Goal: Task Accomplishment & Management: Manage account settings

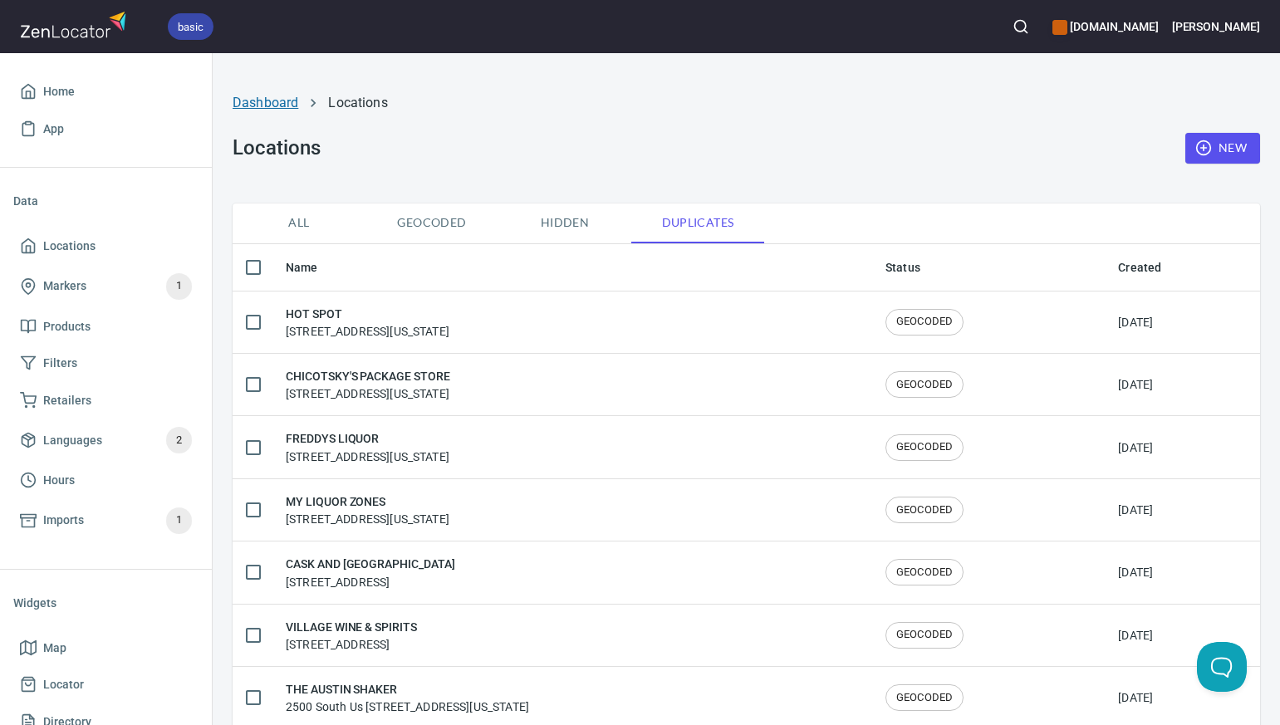
click at [266, 101] on link "Dashboard" at bounding box center [266, 103] width 66 height 16
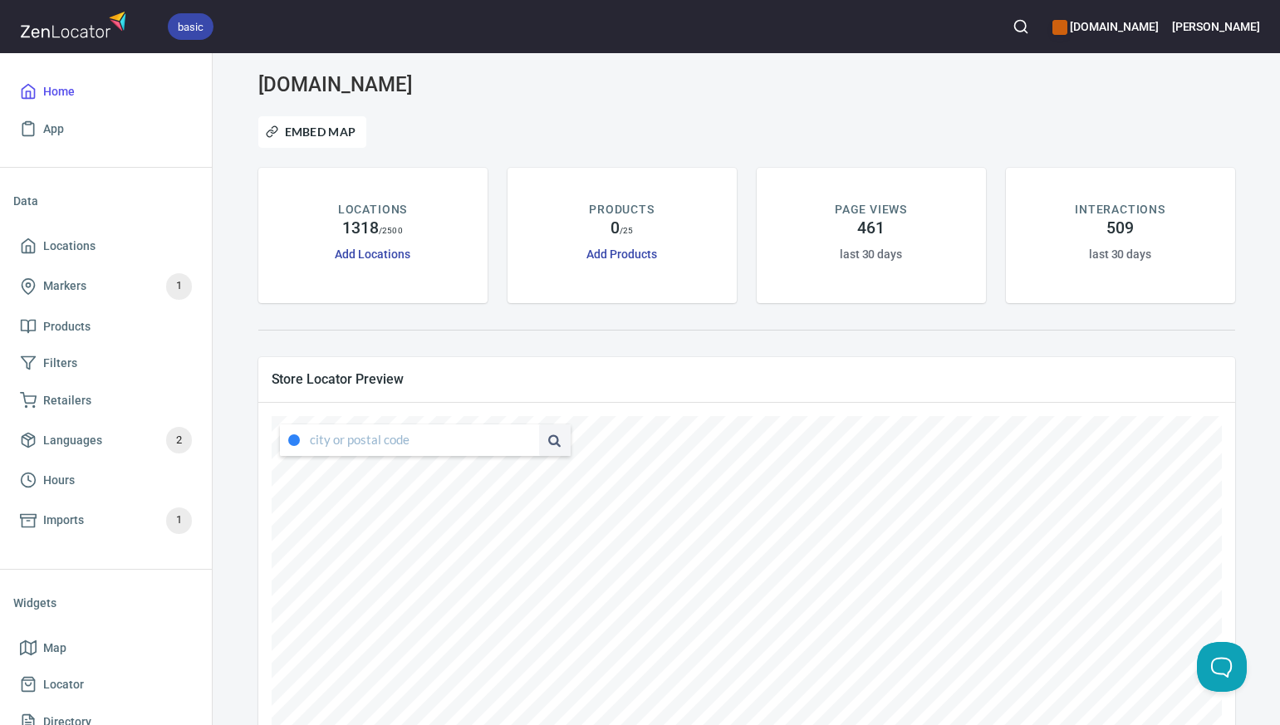
type input "[STREET_ADDRESS][US_STATE]"
drag, startPoint x: 310, startPoint y: 439, endPoint x: 528, endPoint y: 438, distance: 218.5
click at [528, 438] on div "[STREET_ADDRESS][US_STATE]" at bounding box center [425, 440] width 291 height 32
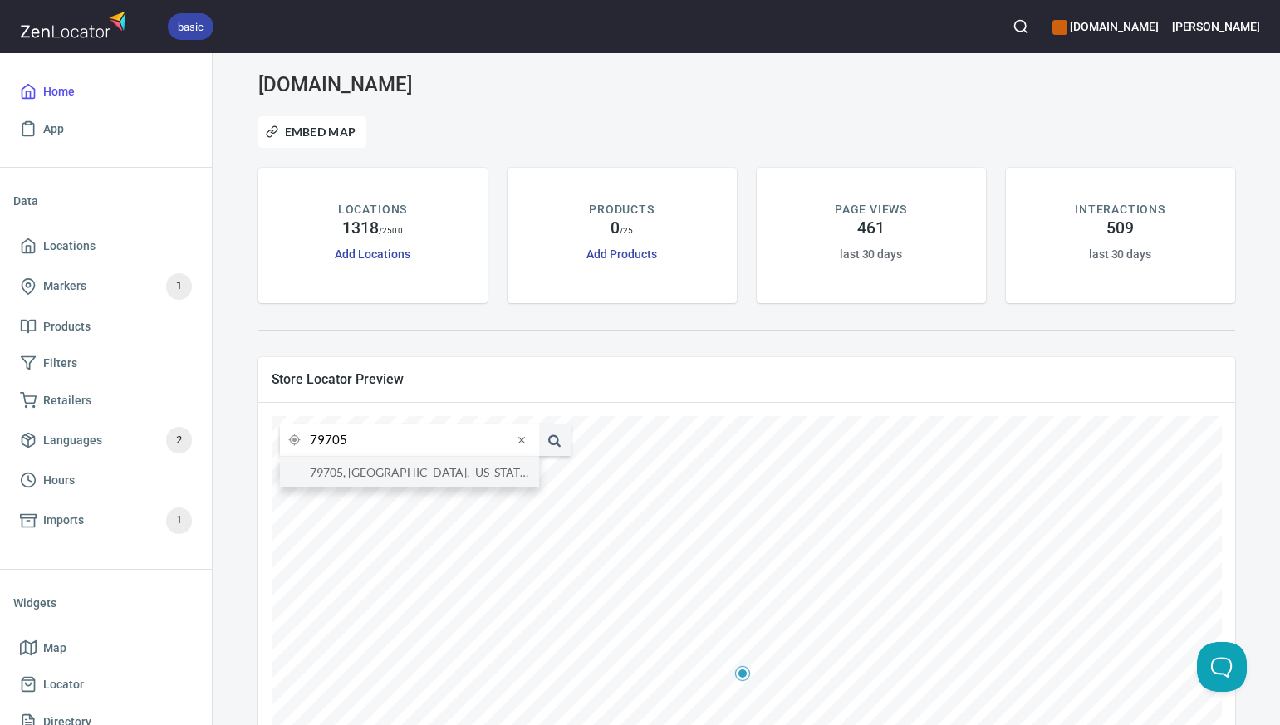
click at [499, 470] on li "79705, [GEOGRAPHIC_DATA], [US_STATE], [GEOGRAPHIC_DATA]" at bounding box center [409, 472] width 259 height 31
click at [344, 442] on input "79705, [GEOGRAPHIC_DATA], [US_STATE], [GEOGRAPHIC_DATA]" at bounding box center [411, 440] width 203 height 32
click at [348, 471] on li "76164, [GEOGRAPHIC_DATA], [US_STATE], [GEOGRAPHIC_DATA]" at bounding box center [409, 472] width 259 height 31
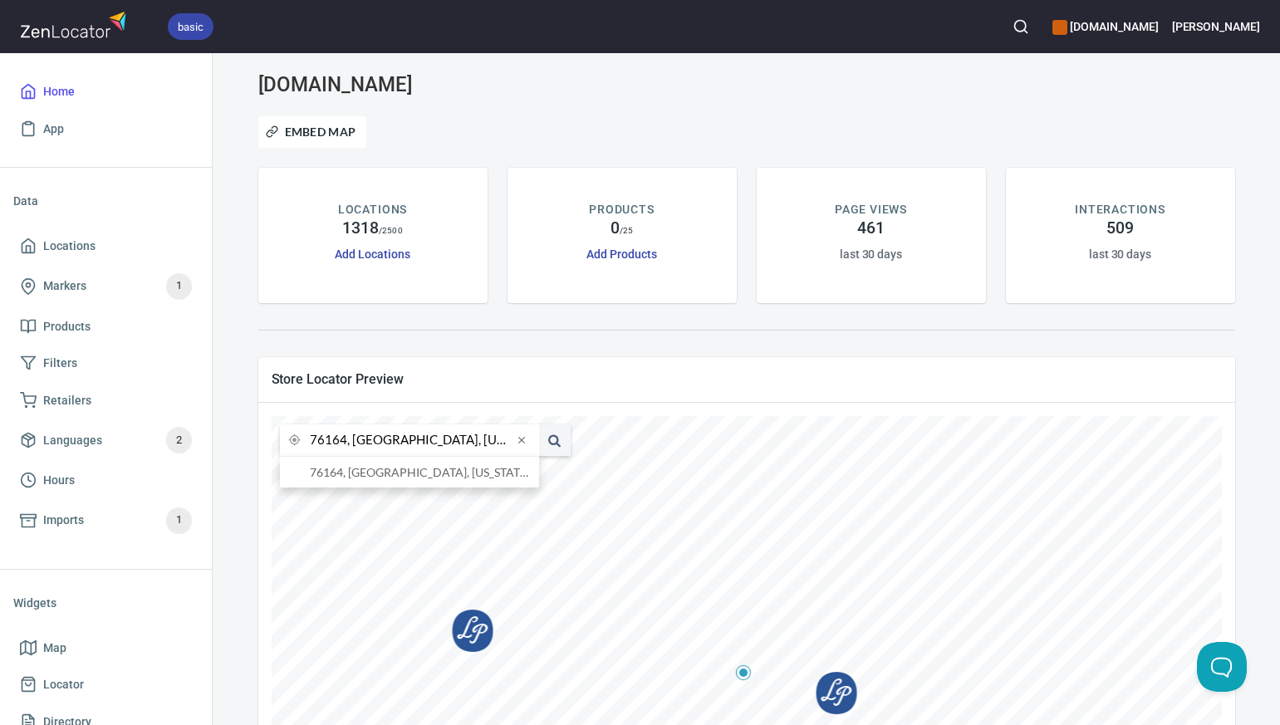
click at [346, 442] on input "76164, [GEOGRAPHIC_DATA], [US_STATE], [GEOGRAPHIC_DATA]" at bounding box center [411, 440] width 203 height 32
click at [351, 473] on li "77554, [GEOGRAPHIC_DATA], [US_STATE], [GEOGRAPHIC_DATA]" at bounding box center [409, 472] width 259 height 31
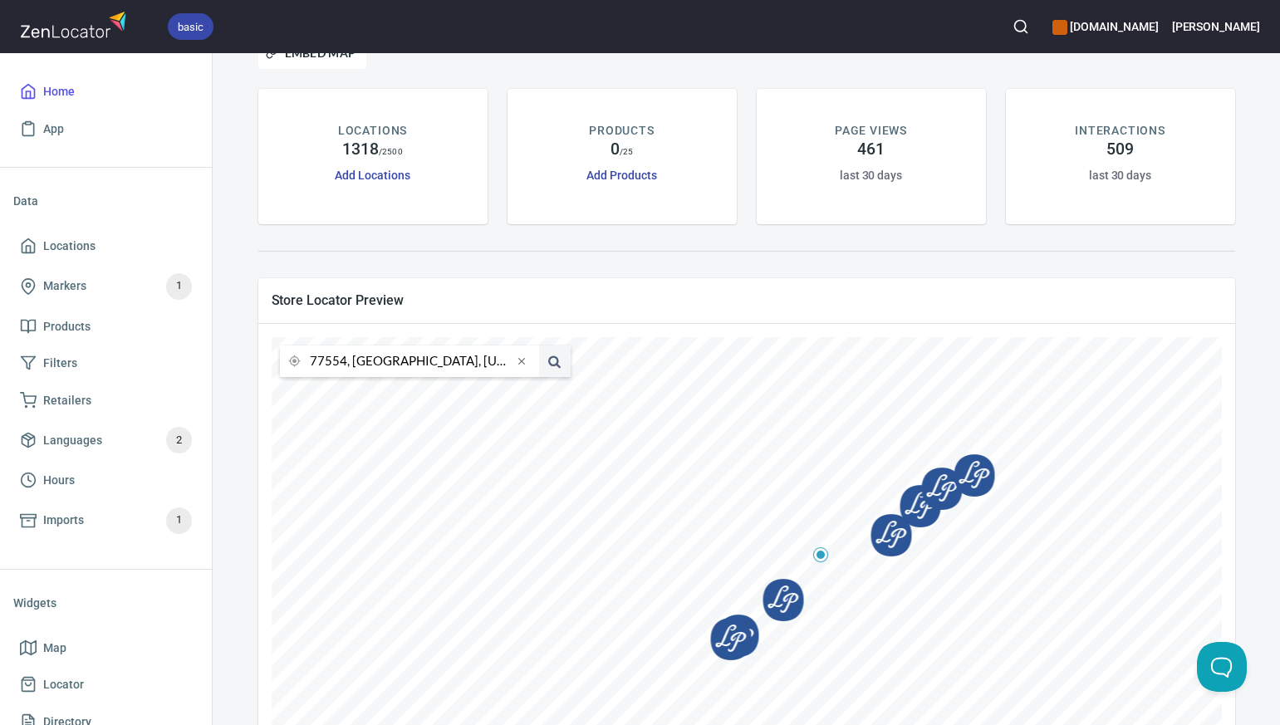
scroll to position [81, 0]
click at [345, 361] on input "77554, [GEOGRAPHIC_DATA], [US_STATE], [GEOGRAPHIC_DATA]" at bounding box center [411, 360] width 203 height 32
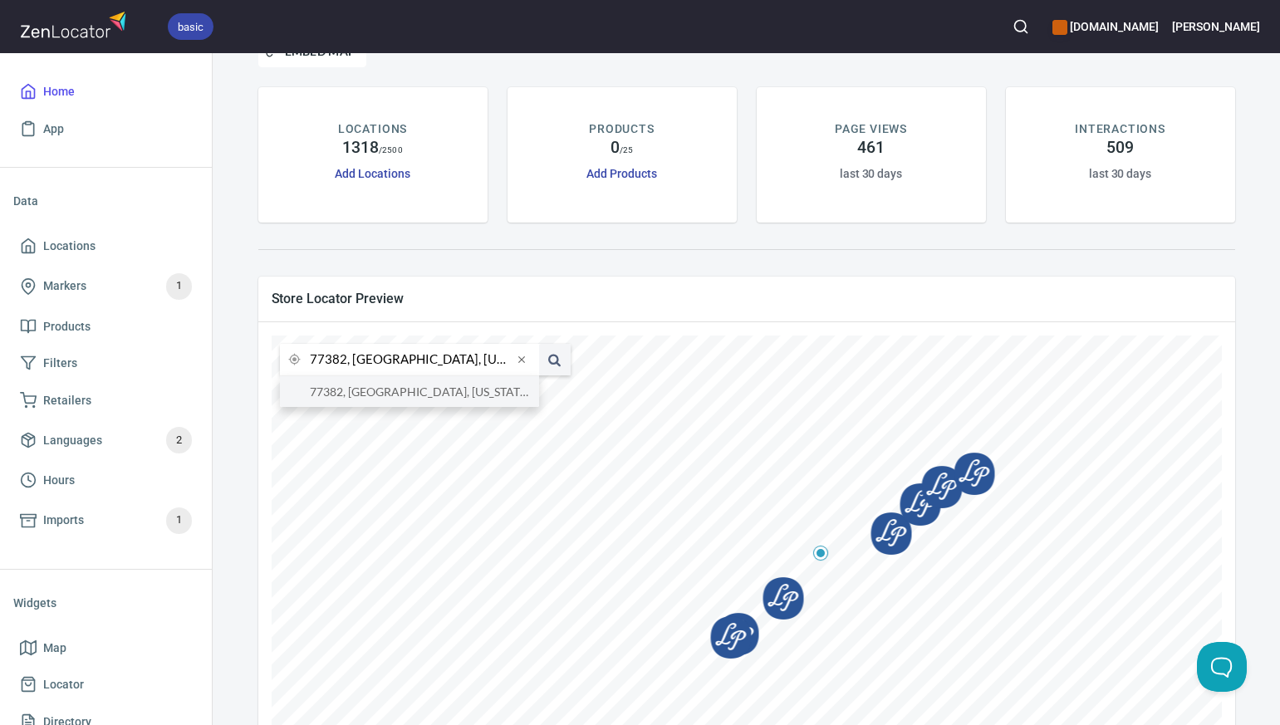
click at [353, 394] on li "77382, [GEOGRAPHIC_DATA], [US_STATE], [GEOGRAPHIC_DATA]" at bounding box center [409, 391] width 259 height 31
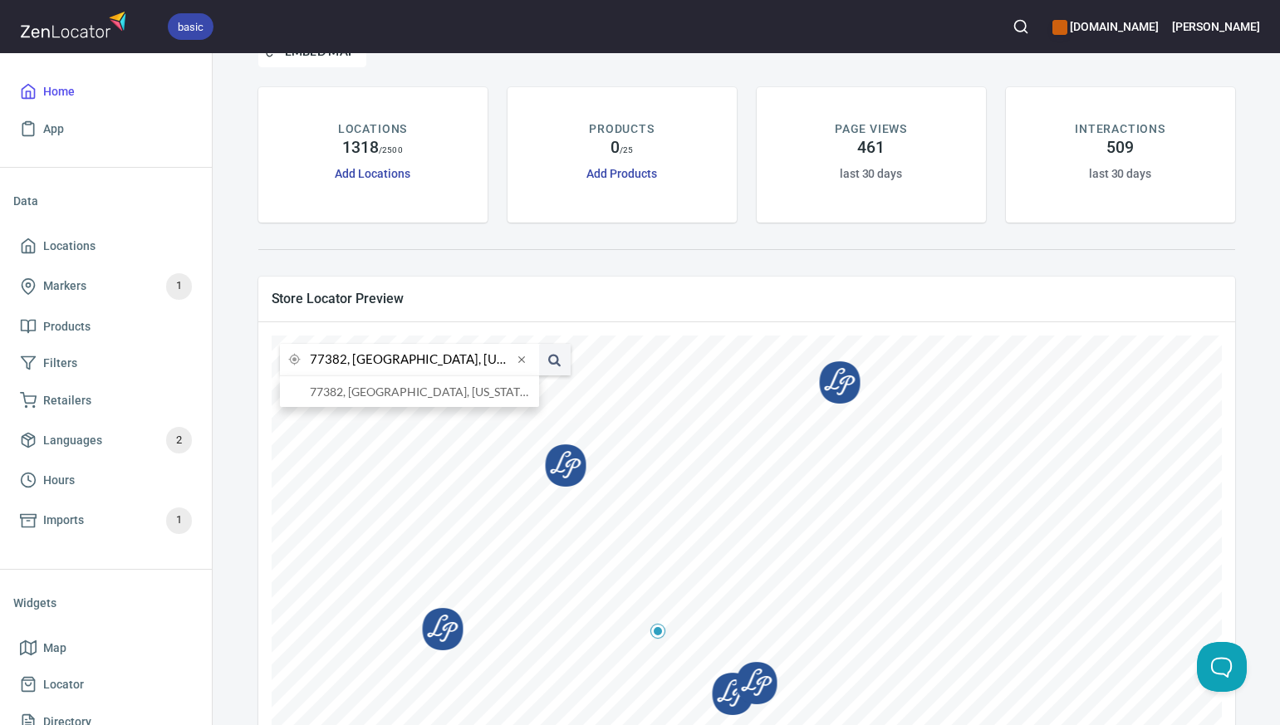
click at [346, 362] on input "77382, [GEOGRAPHIC_DATA], [US_STATE], [GEOGRAPHIC_DATA]" at bounding box center [411, 360] width 203 height 32
click at [351, 392] on li "80234, [GEOGRAPHIC_DATA], [US_STATE], [GEOGRAPHIC_DATA]" at bounding box center [409, 391] width 259 height 31
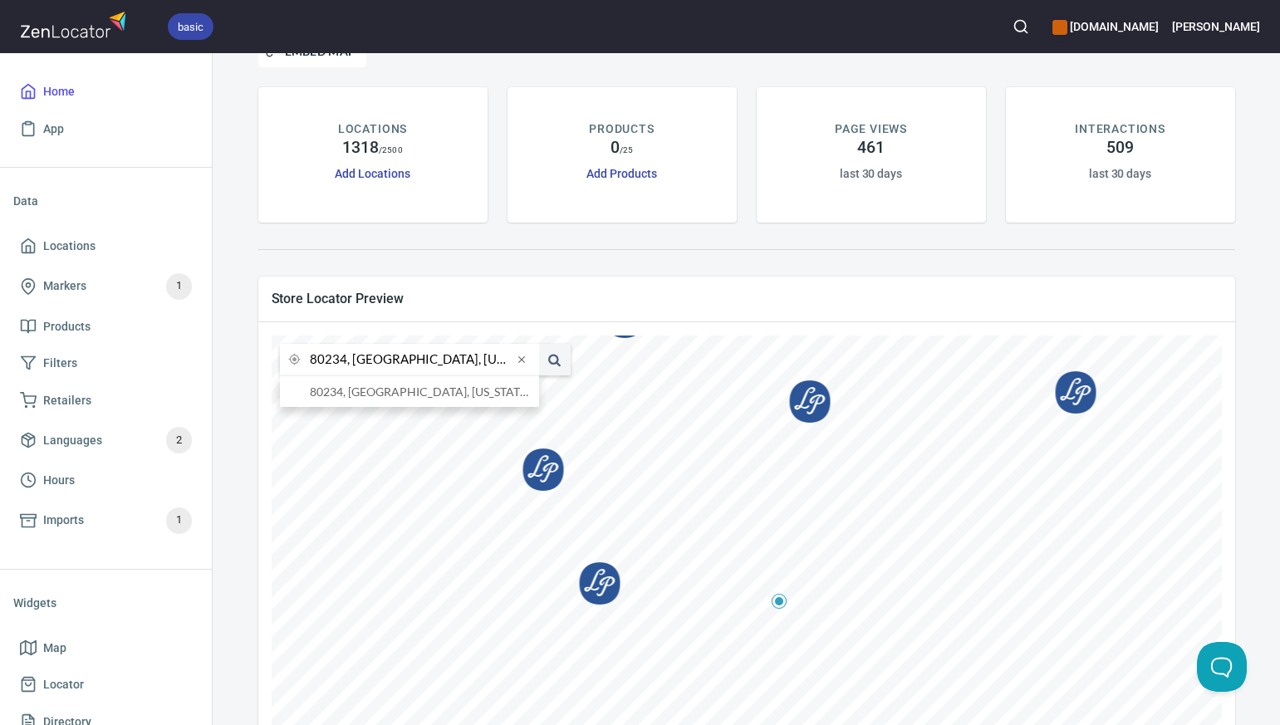
click at [346, 361] on input "80234, [GEOGRAPHIC_DATA], [US_STATE], [GEOGRAPHIC_DATA]" at bounding box center [411, 360] width 203 height 32
click at [353, 391] on li "[GEOGRAPHIC_DATA][US_STATE], [GEOGRAPHIC_DATA]" at bounding box center [409, 391] width 259 height 31
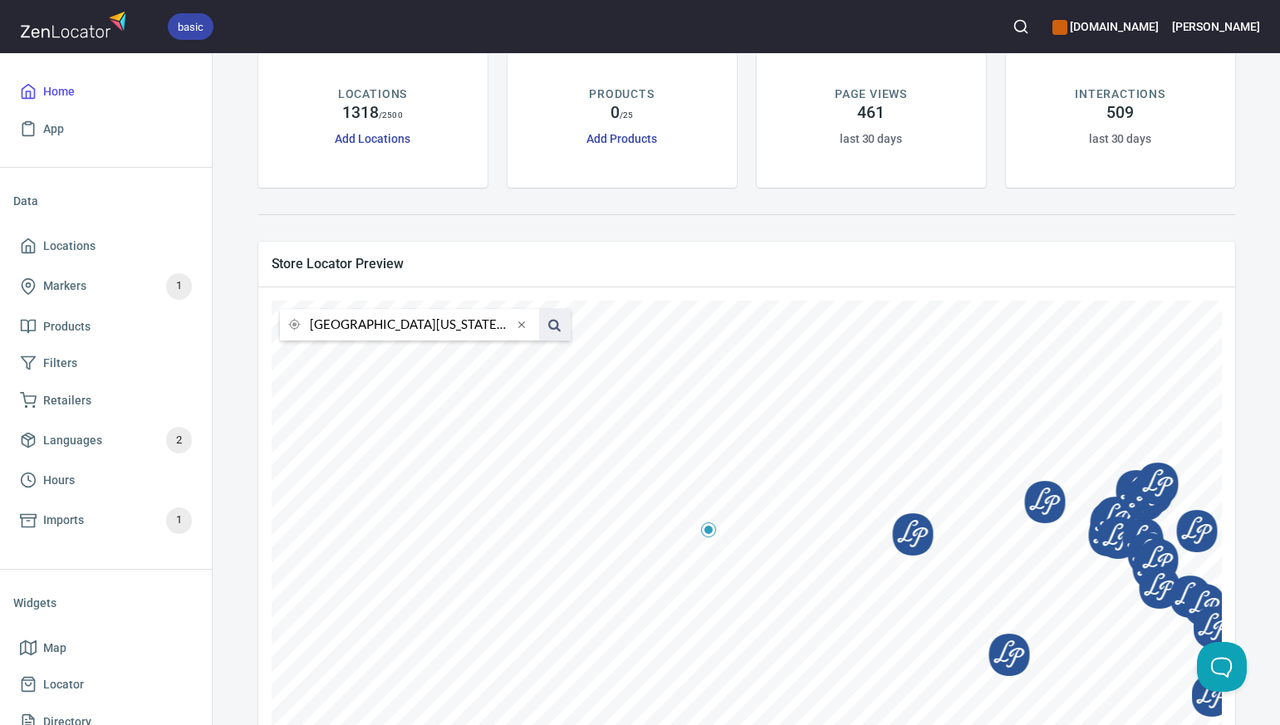
scroll to position [0, 0]
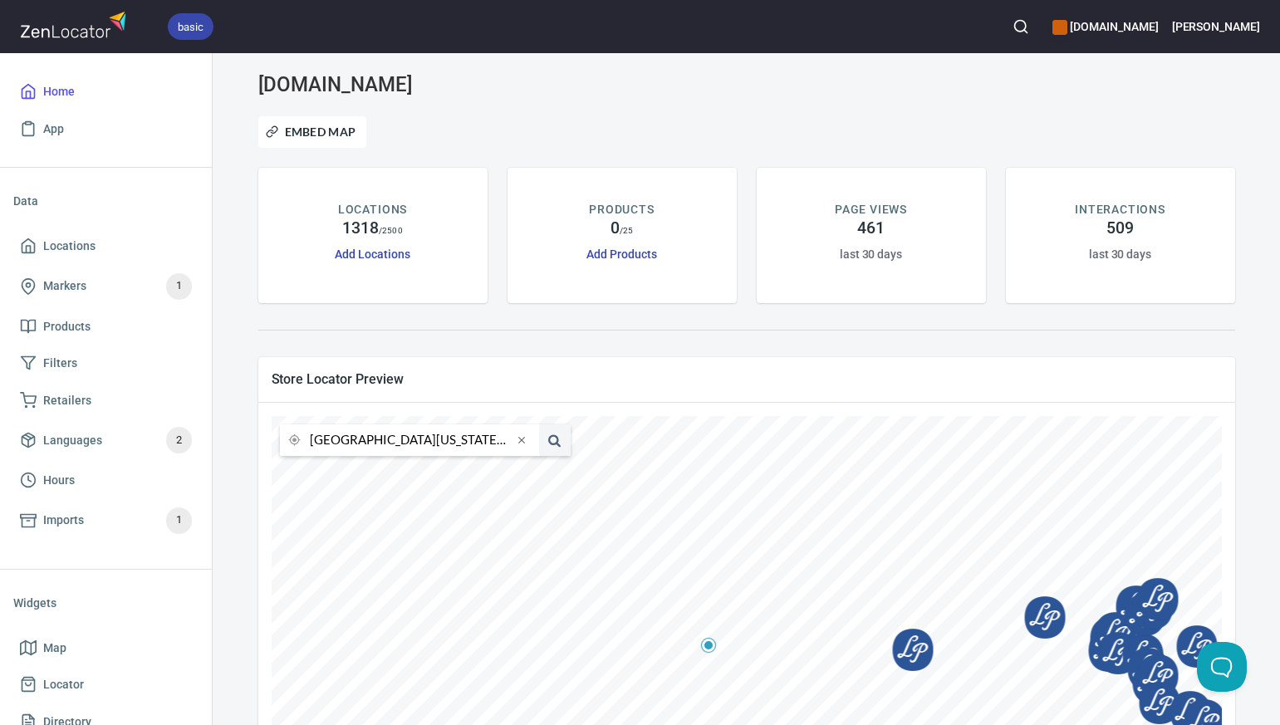
click at [345, 441] on input "[GEOGRAPHIC_DATA][US_STATE], [GEOGRAPHIC_DATA]" at bounding box center [411, 440] width 203 height 32
click at [357, 473] on li "80831, [GEOGRAPHIC_DATA], [US_STATE], [GEOGRAPHIC_DATA]" at bounding box center [409, 472] width 259 height 31
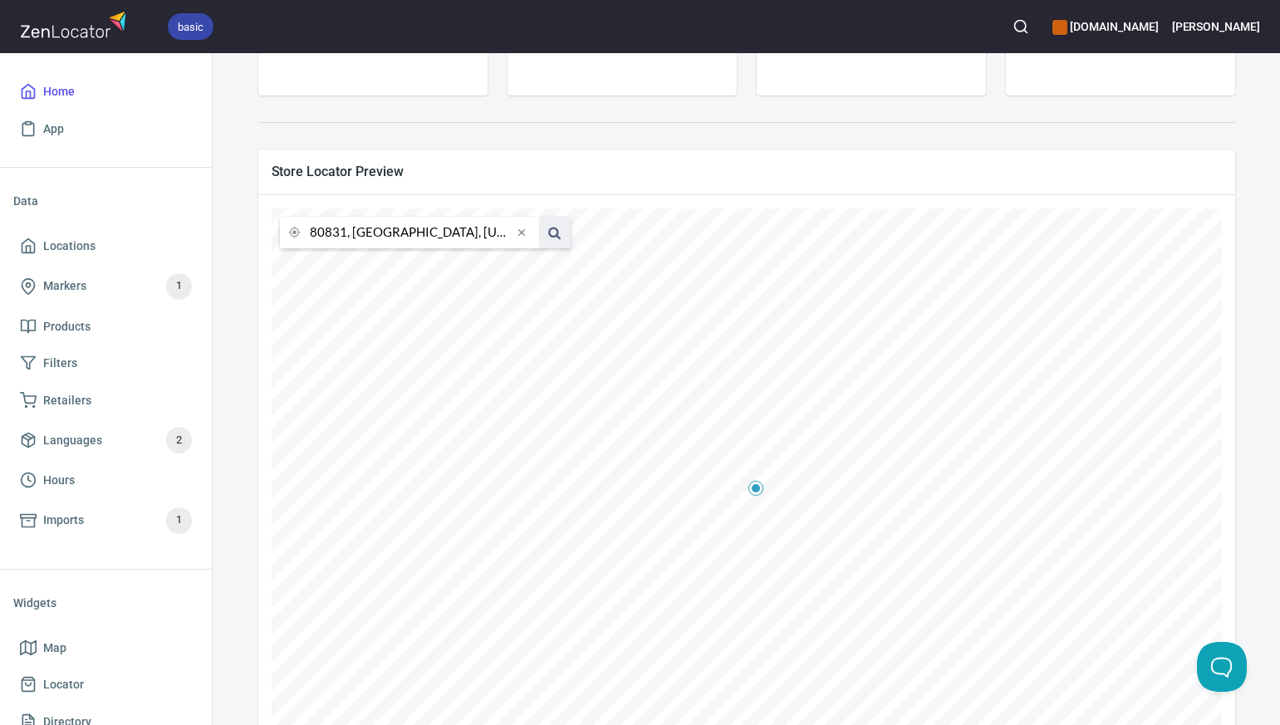
scroll to position [206, 0]
click at [346, 237] on input "80831, [GEOGRAPHIC_DATA], [US_STATE], [GEOGRAPHIC_DATA]" at bounding box center [411, 234] width 203 height 32
click at [356, 271] on li "80924, [US_STATE][GEOGRAPHIC_DATA], [US_STATE], [GEOGRAPHIC_DATA]" at bounding box center [409, 266] width 259 height 31
click at [343, 233] on input "80924, [US_STATE][GEOGRAPHIC_DATA], [US_STATE], [GEOGRAPHIC_DATA]" at bounding box center [411, 234] width 203 height 32
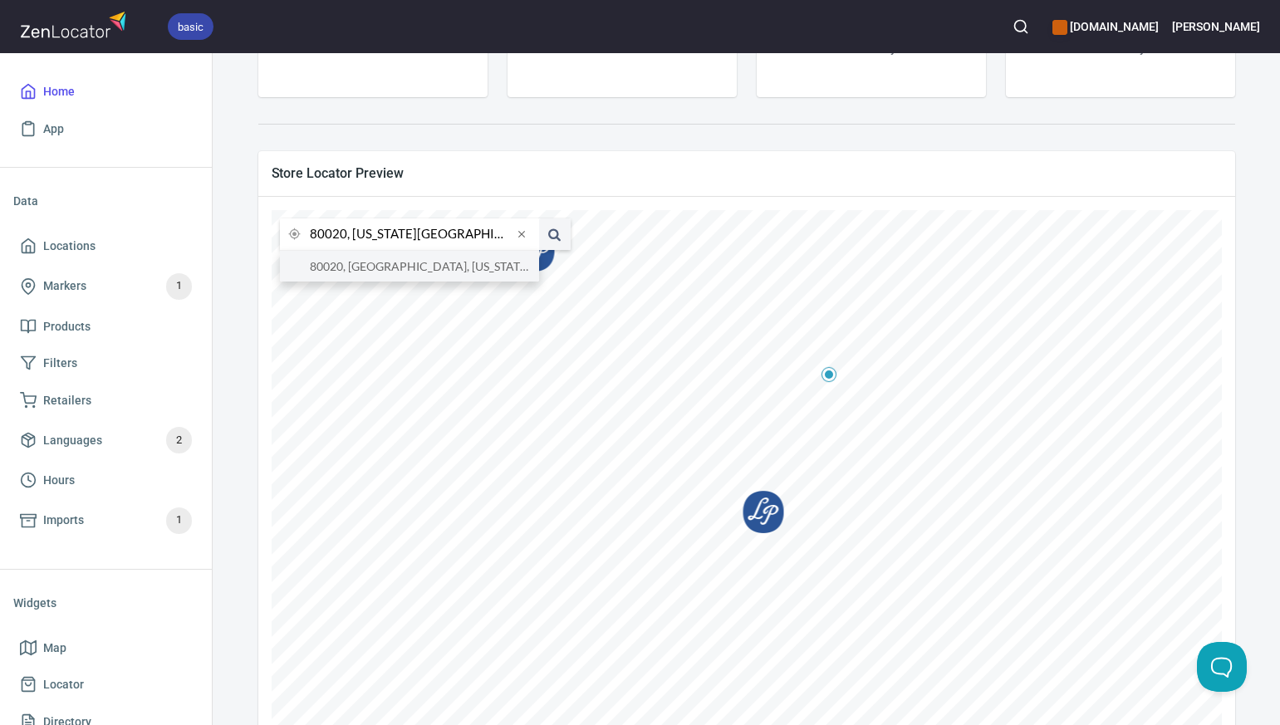
click at [360, 270] on li "80020, [GEOGRAPHIC_DATA], [US_STATE], [GEOGRAPHIC_DATA]" at bounding box center [409, 266] width 259 height 31
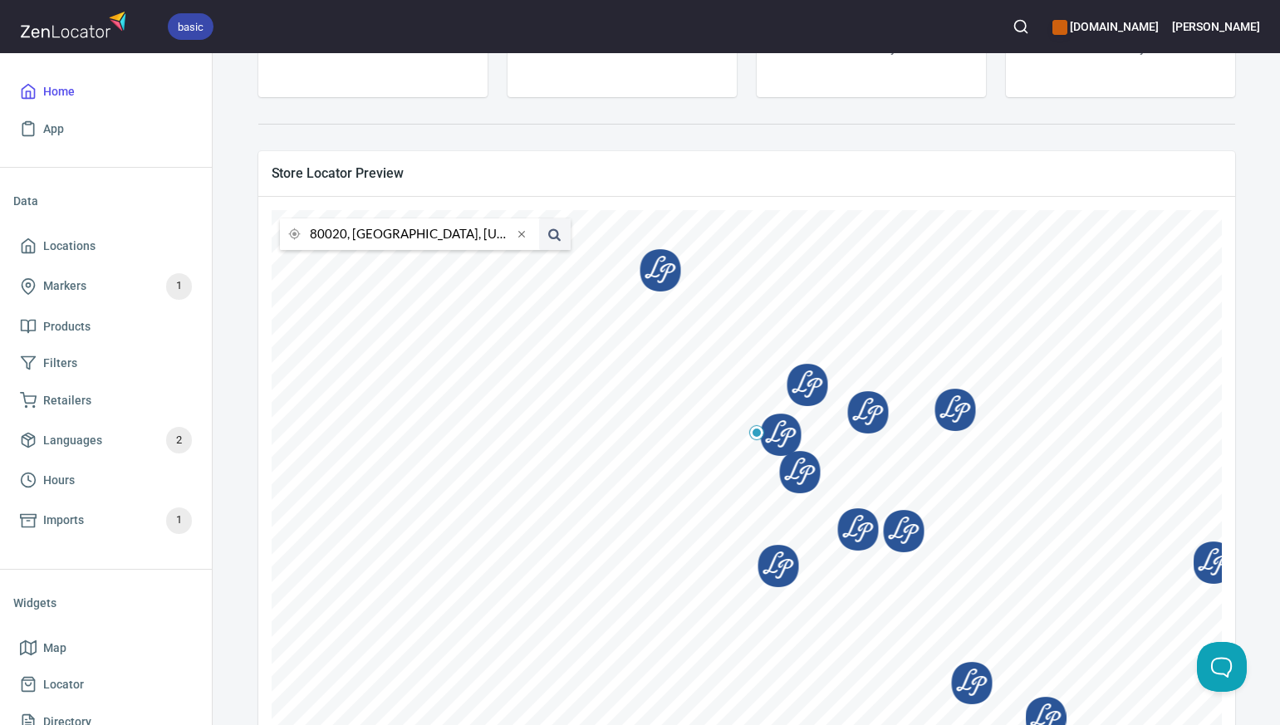
scroll to position [262, 0]
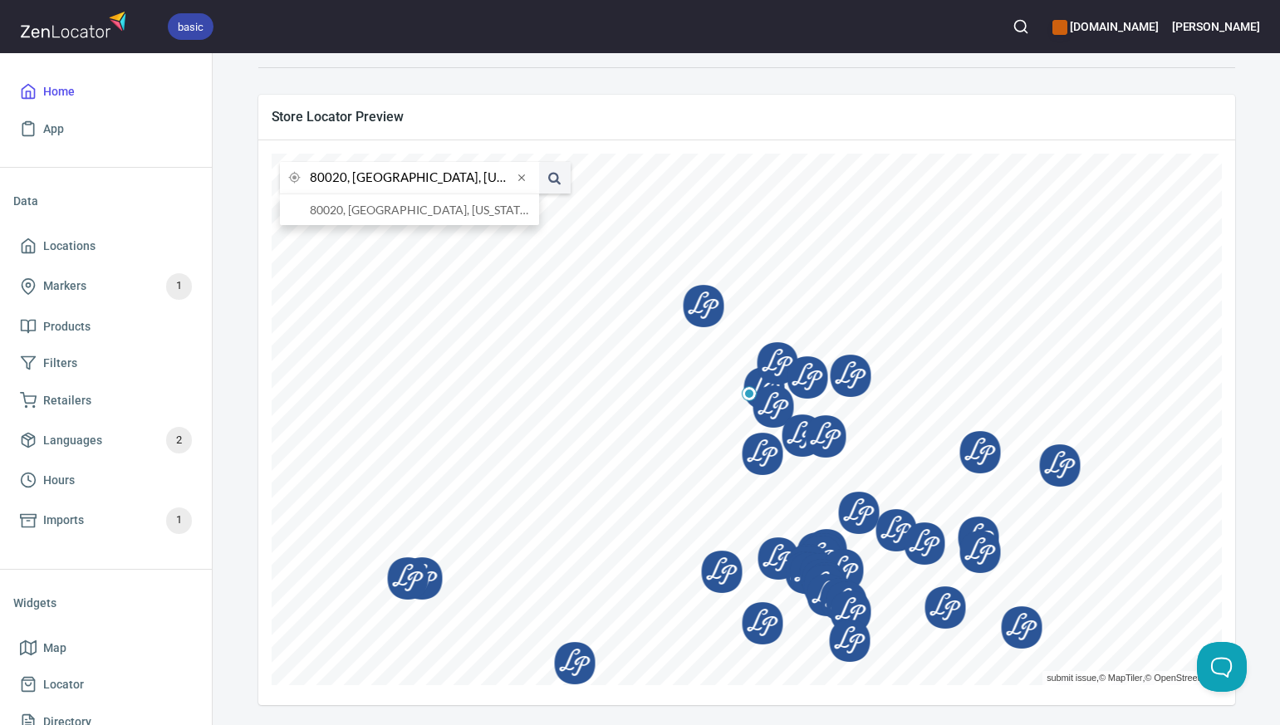
click at [345, 179] on input "80020, [GEOGRAPHIC_DATA], [US_STATE], [GEOGRAPHIC_DATA]" at bounding box center [411, 178] width 203 height 32
click at [361, 211] on li "[GEOGRAPHIC_DATA][US_STATE], [GEOGRAPHIC_DATA]" at bounding box center [409, 209] width 259 height 31
type input "[GEOGRAPHIC_DATA][US_STATE], [GEOGRAPHIC_DATA]"
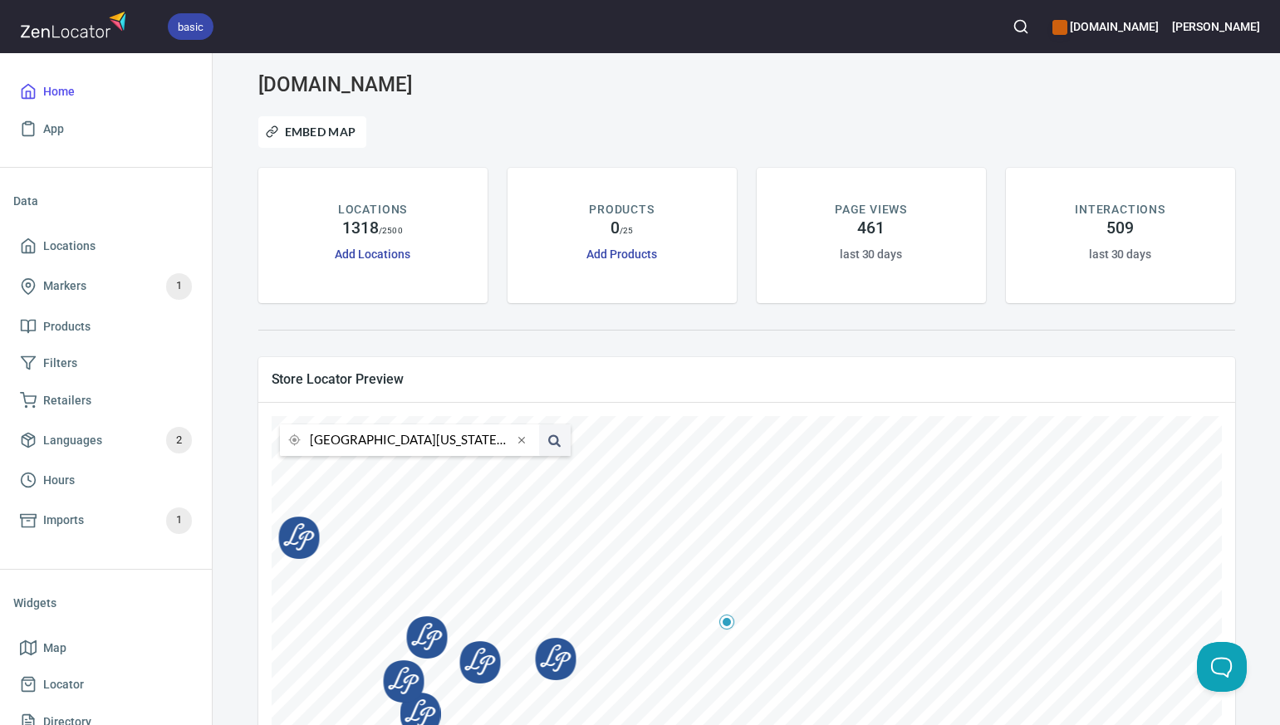
scroll to position [262, 0]
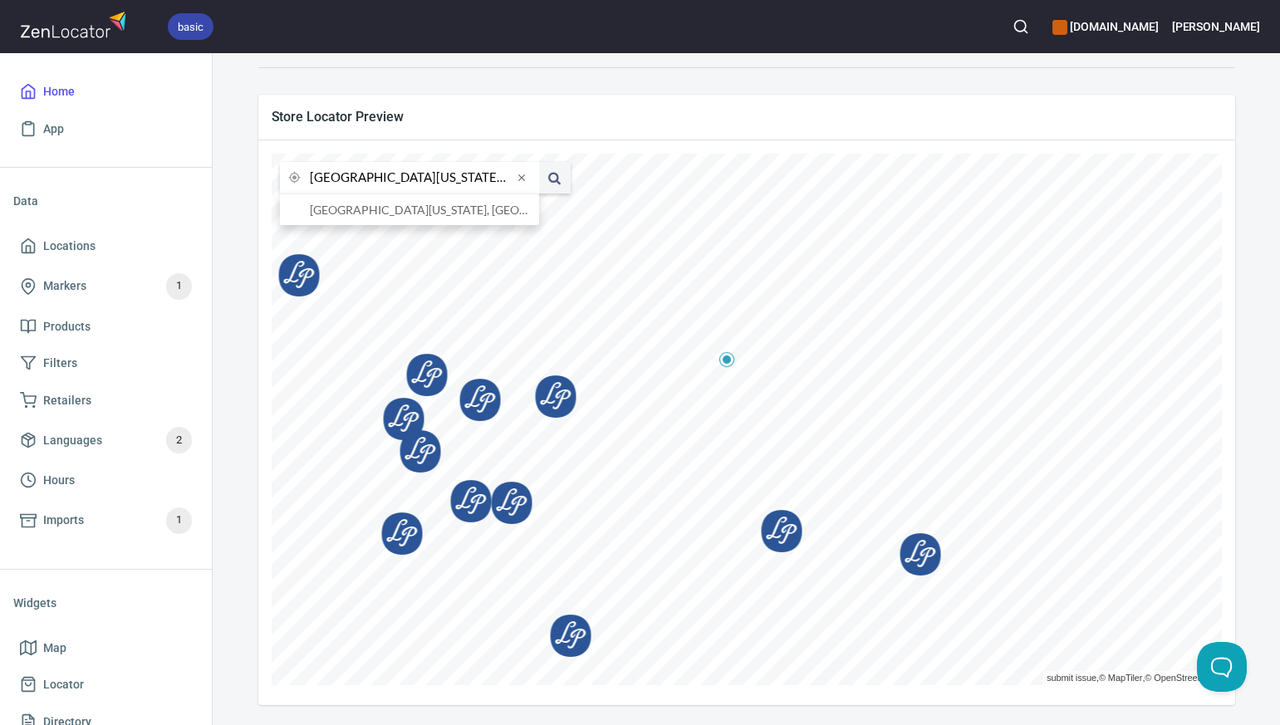
click at [346, 177] on input "[GEOGRAPHIC_DATA][US_STATE], [GEOGRAPHIC_DATA]" at bounding box center [411, 178] width 203 height 32
click at [358, 212] on li "80012, Aurora District, Colorado, United States" at bounding box center [409, 209] width 259 height 31
type input "80012, Aurora District, Colorado, United States"
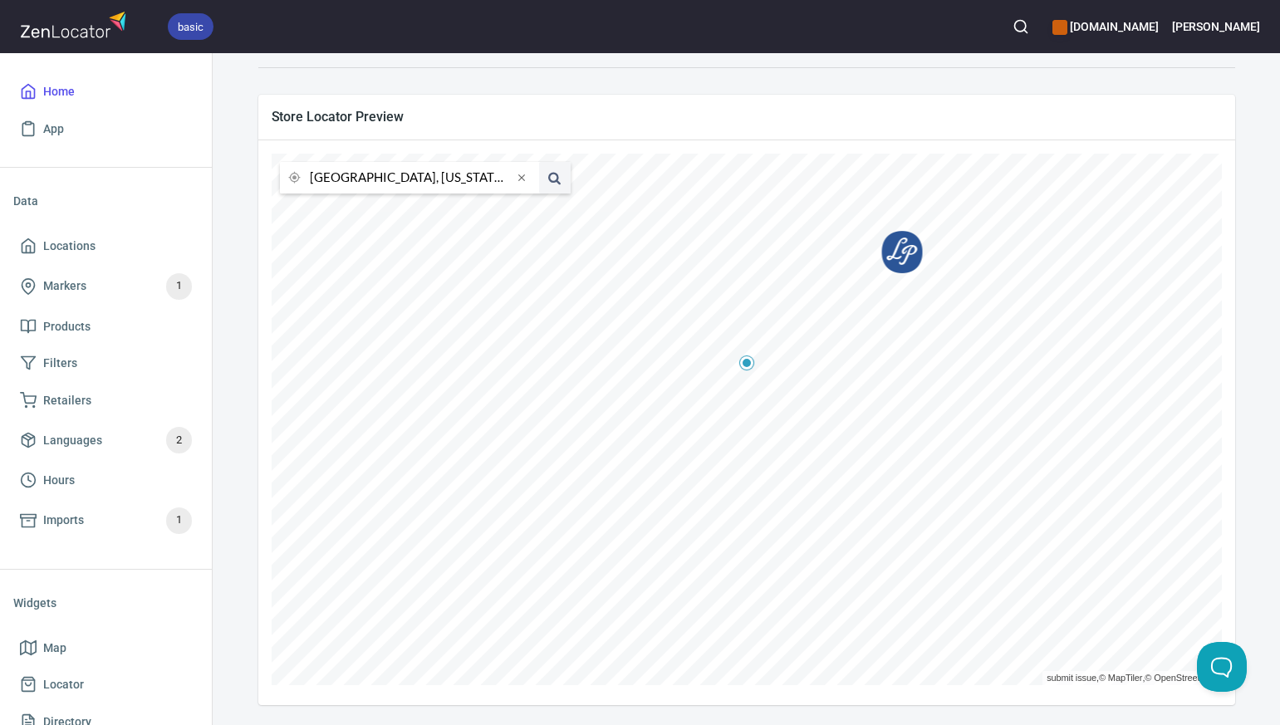
scroll to position [0, 0]
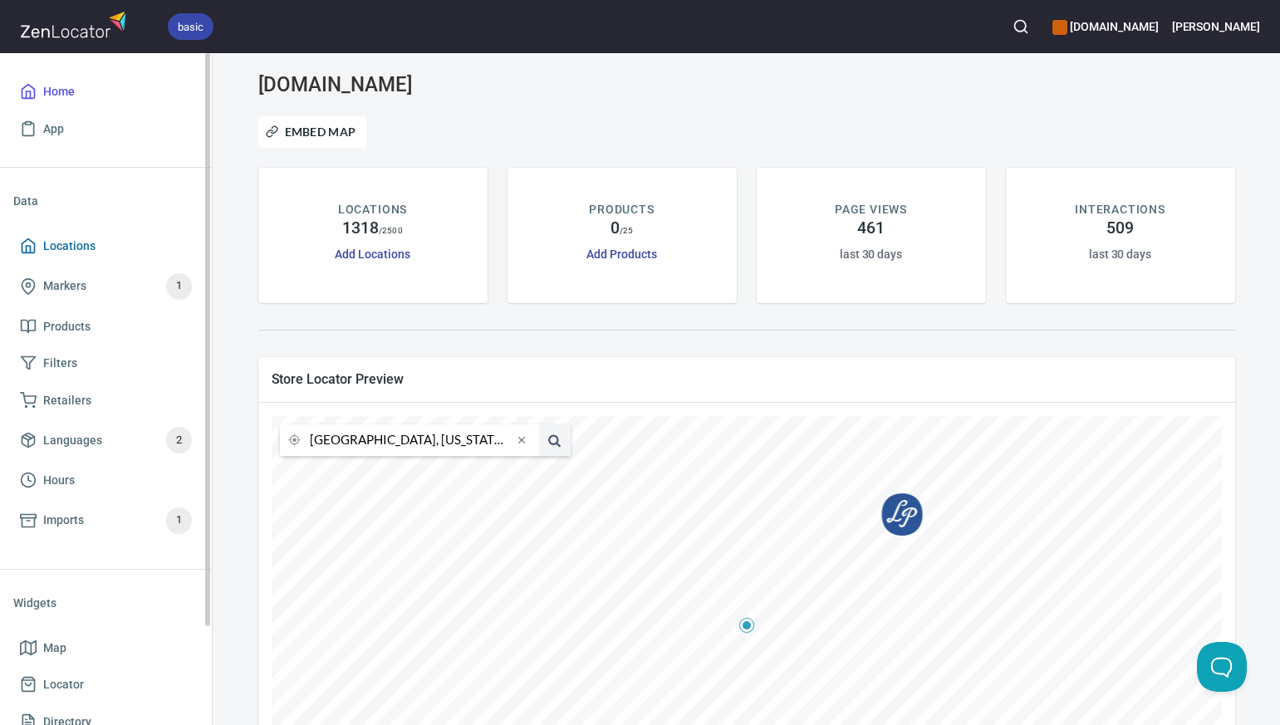
click at [82, 243] on span "Locations" at bounding box center [69, 246] width 52 height 21
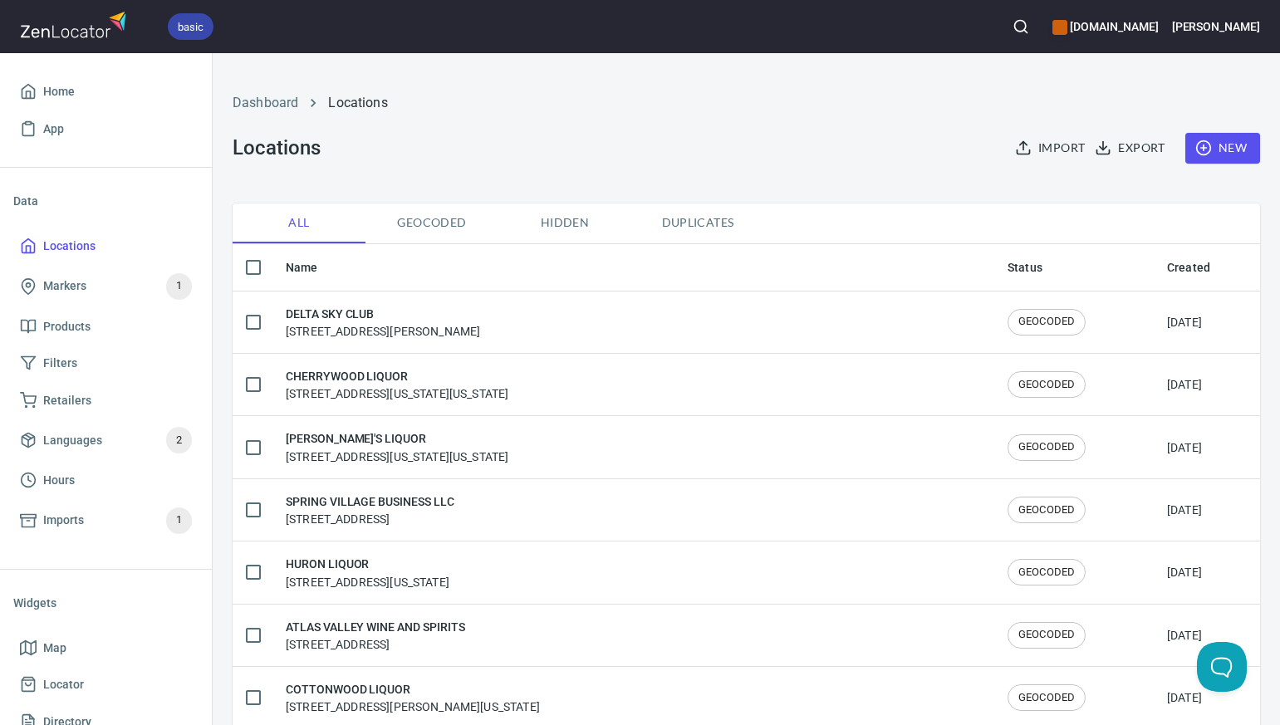
click at [1225, 145] on span "New" at bounding box center [1223, 148] width 48 height 21
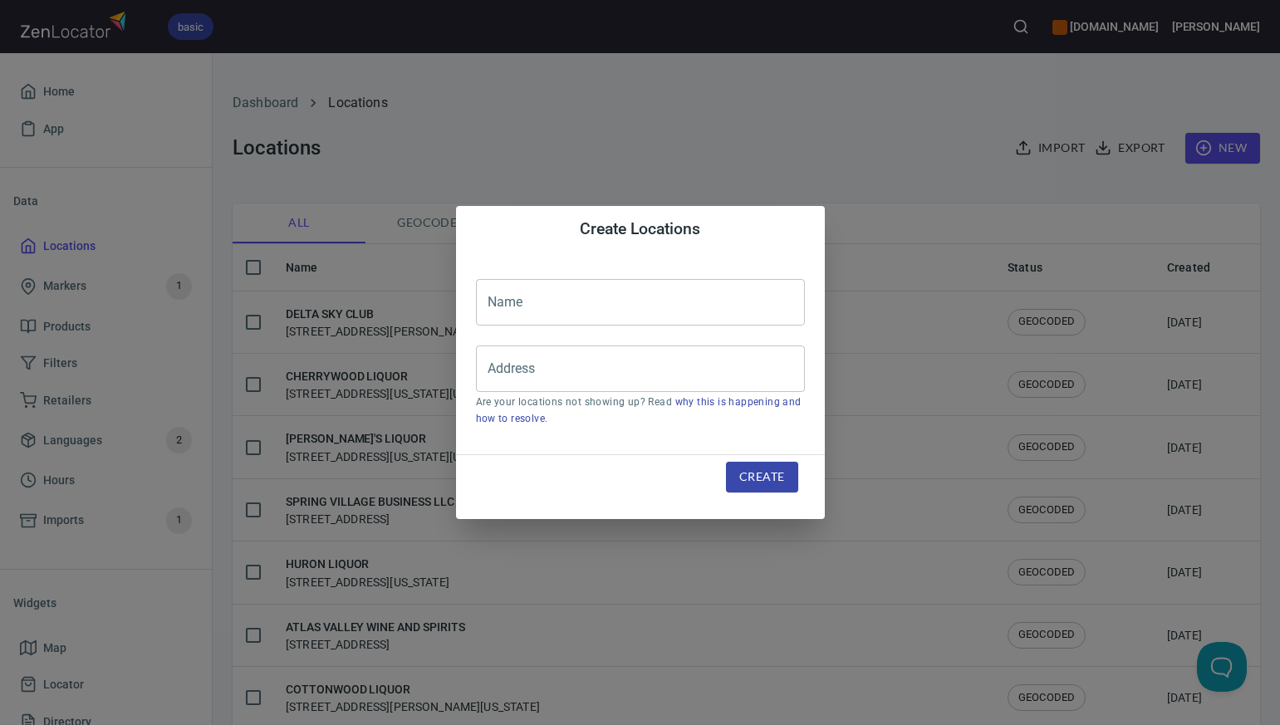
click at [508, 303] on input "text" at bounding box center [640, 302] width 329 height 47
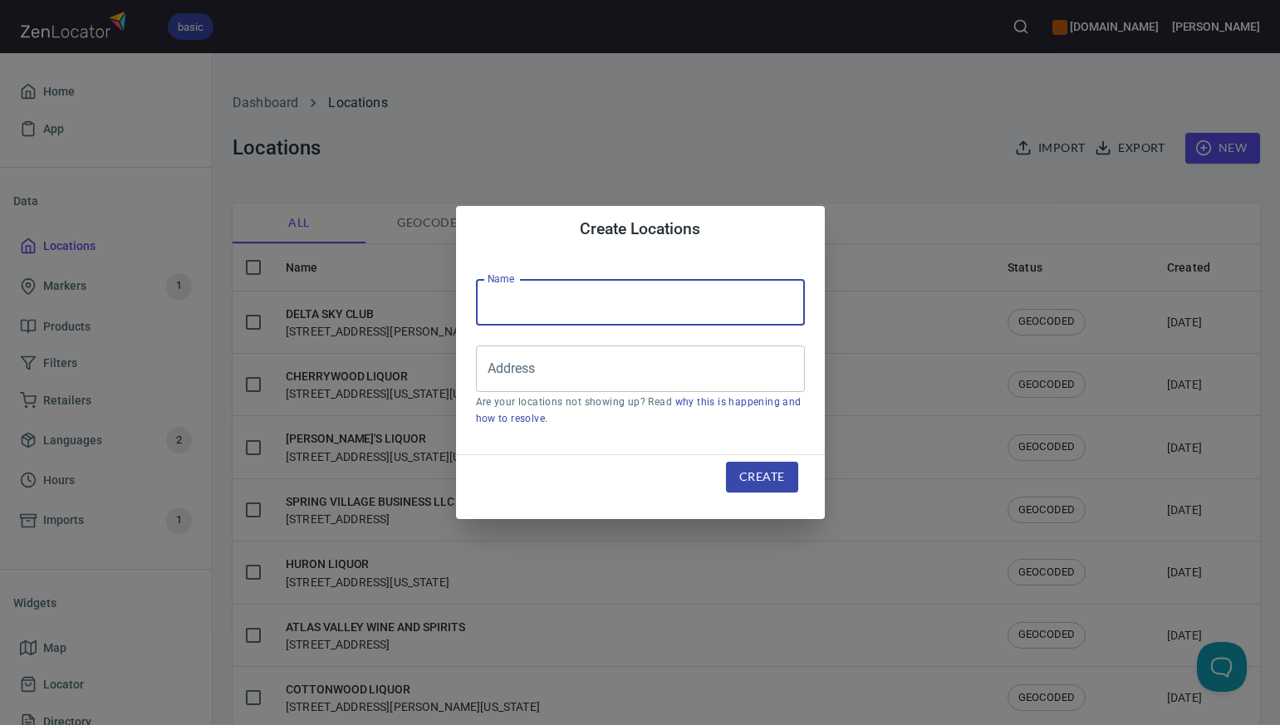
paste input "BRIGHTON CROSSING LIQUOR"
type input "BRIGHTON CROSSING LIQUOR"
click at [494, 367] on input "Address" at bounding box center [627, 369] width 289 height 32
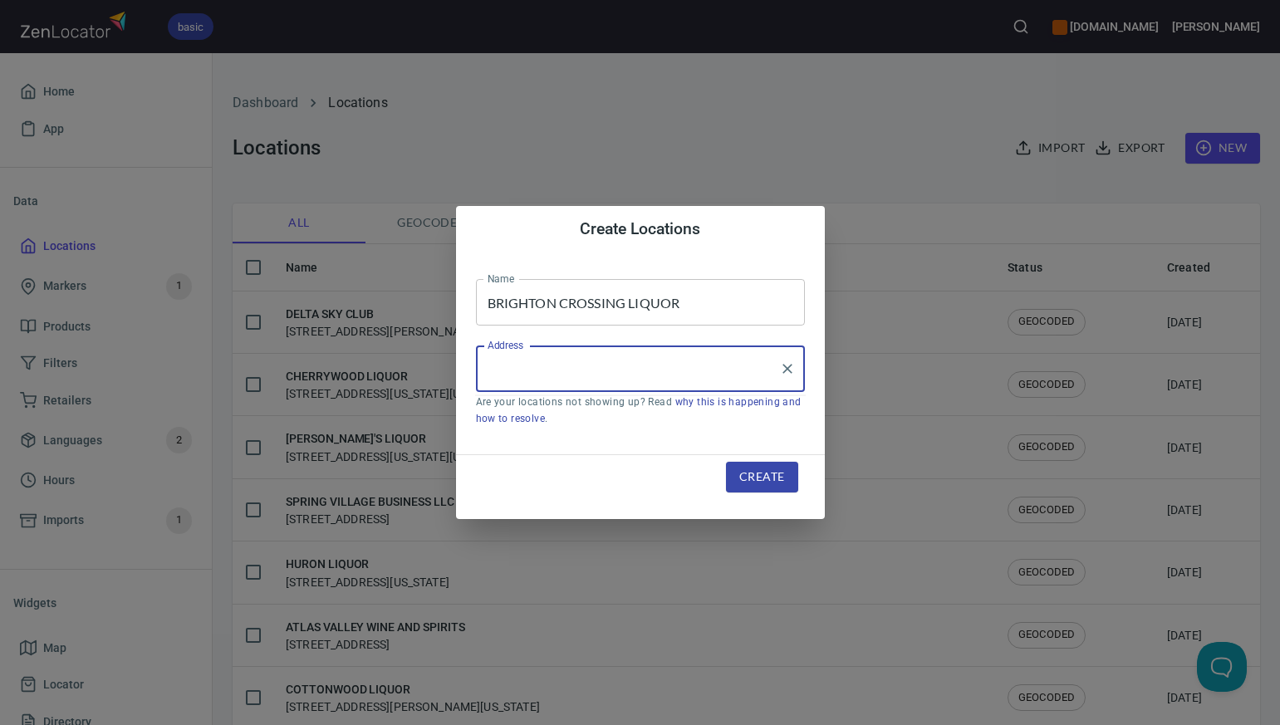
paste input "96 N 50TH AVE UNIT D, , BRIGHTON, CO80601"
click at [543, 421] on li "96 North 50th Avenue, Brighton, Colorado, United States" at bounding box center [640, 417] width 329 height 30
type input "96 North 50th Avenue, Brighton, Colorado, United States"
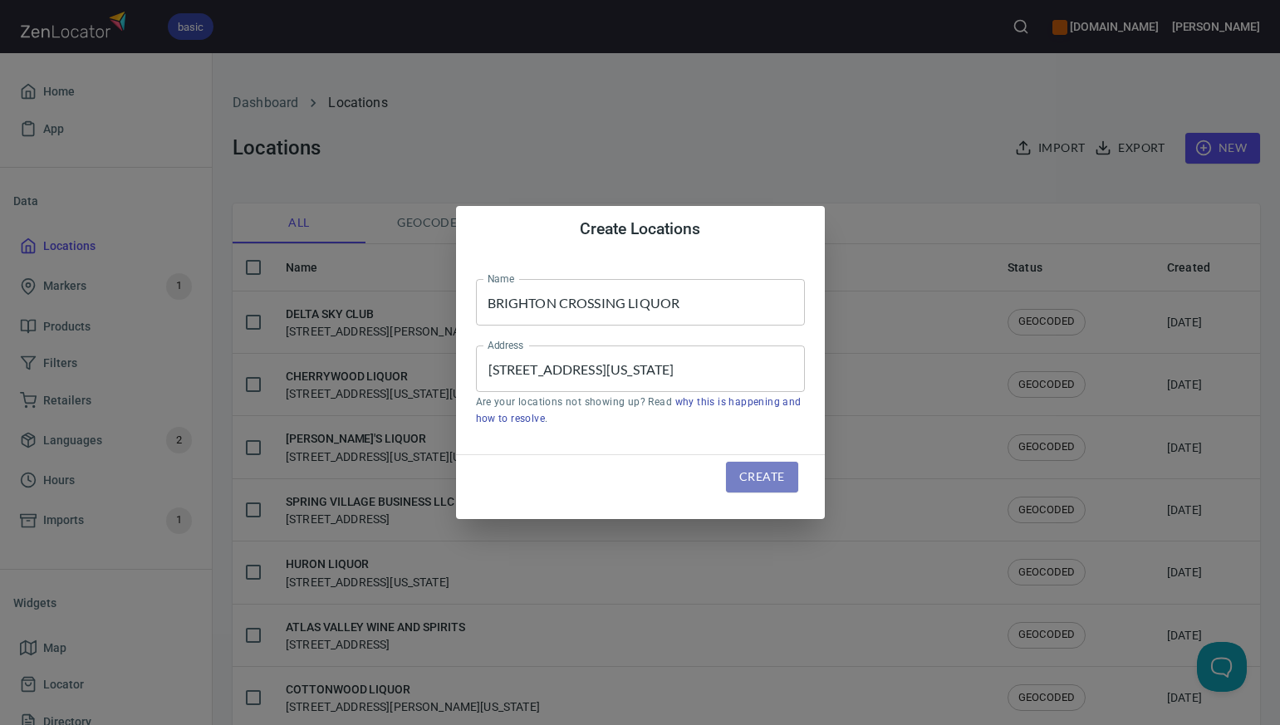
scroll to position [0, 0]
click at [759, 477] on span "Create" at bounding box center [761, 477] width 45 height 21
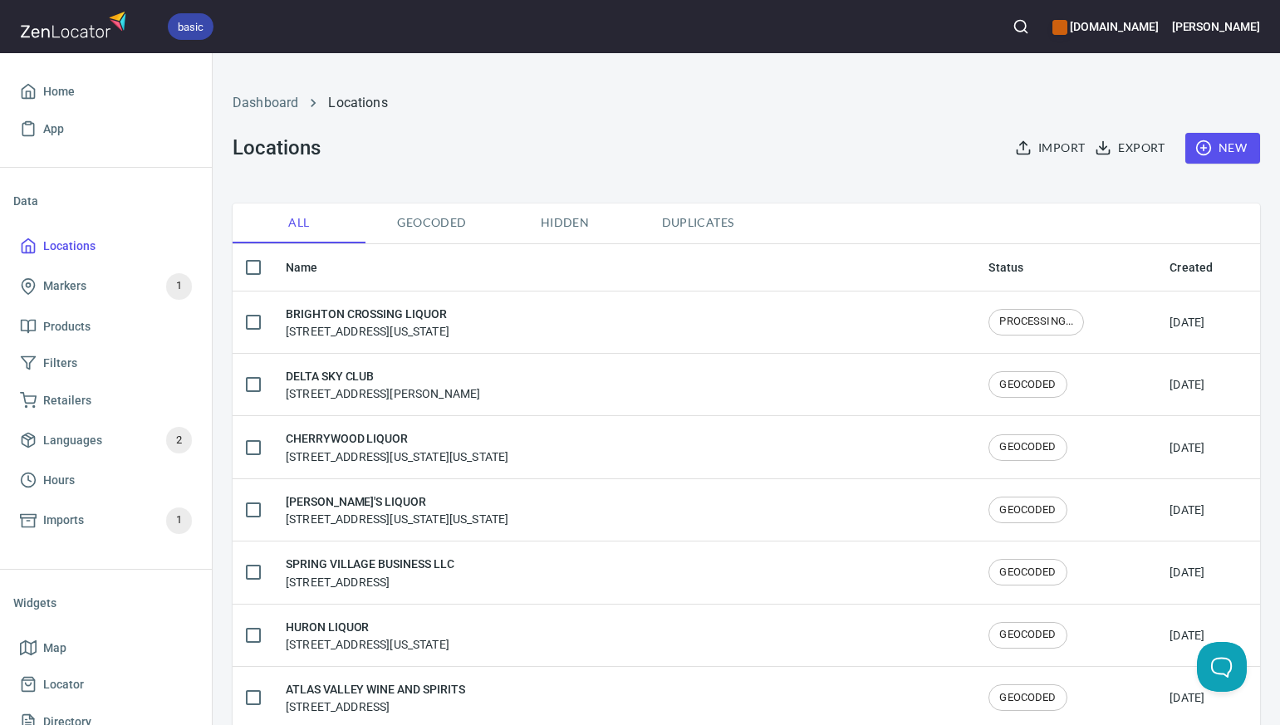
click at [1242, 145] on span "New" at bounding box center [1223, 148] width 48 height 21
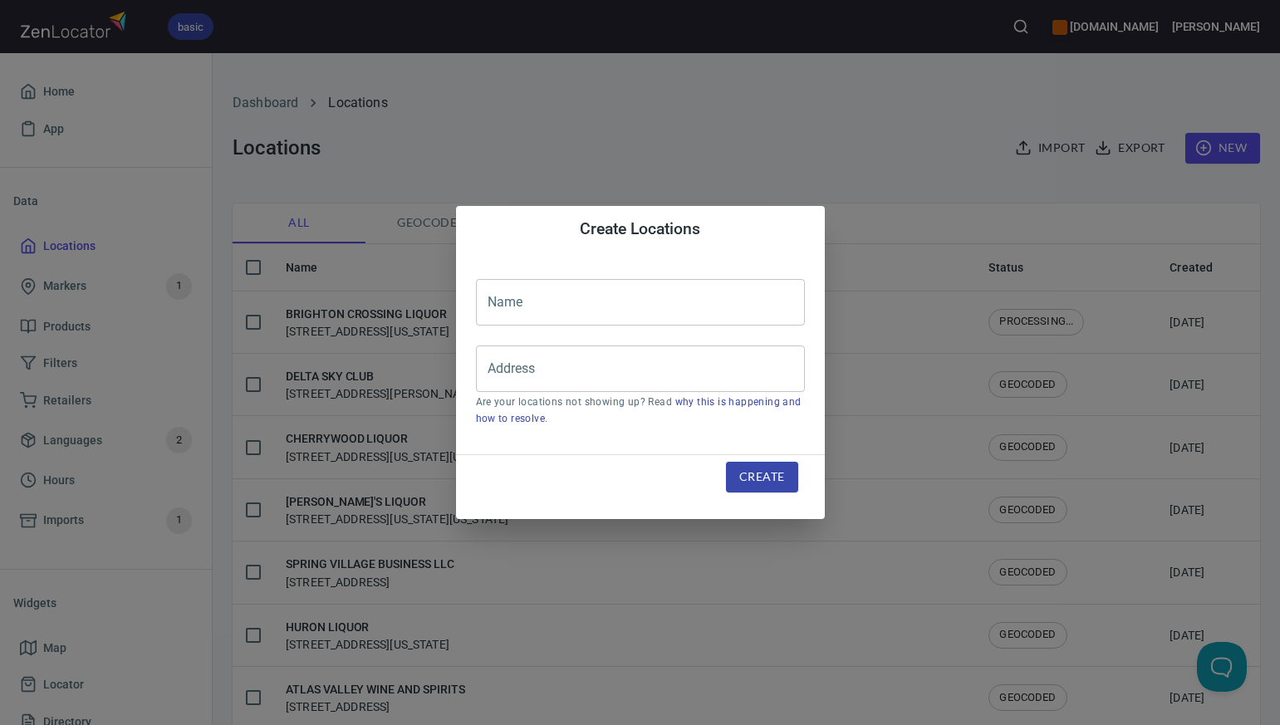
click at [515, 295] on input "text" at bounding box center [640, 302] width 329 height 47
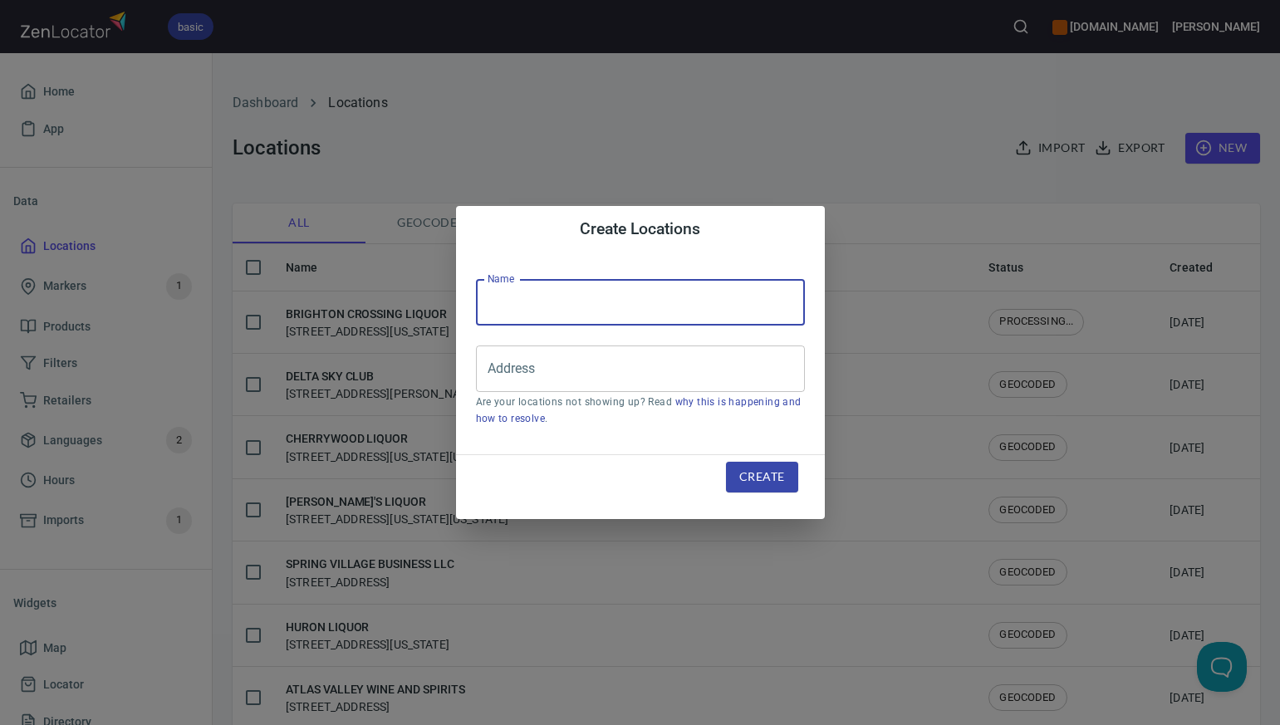
paste input "HIGH 5 LIQUOR"
type input "HIGH 5 LIQUOR"
click at [498, 365] on input "Address" at bounding box center [627, 369] width 289 height 32
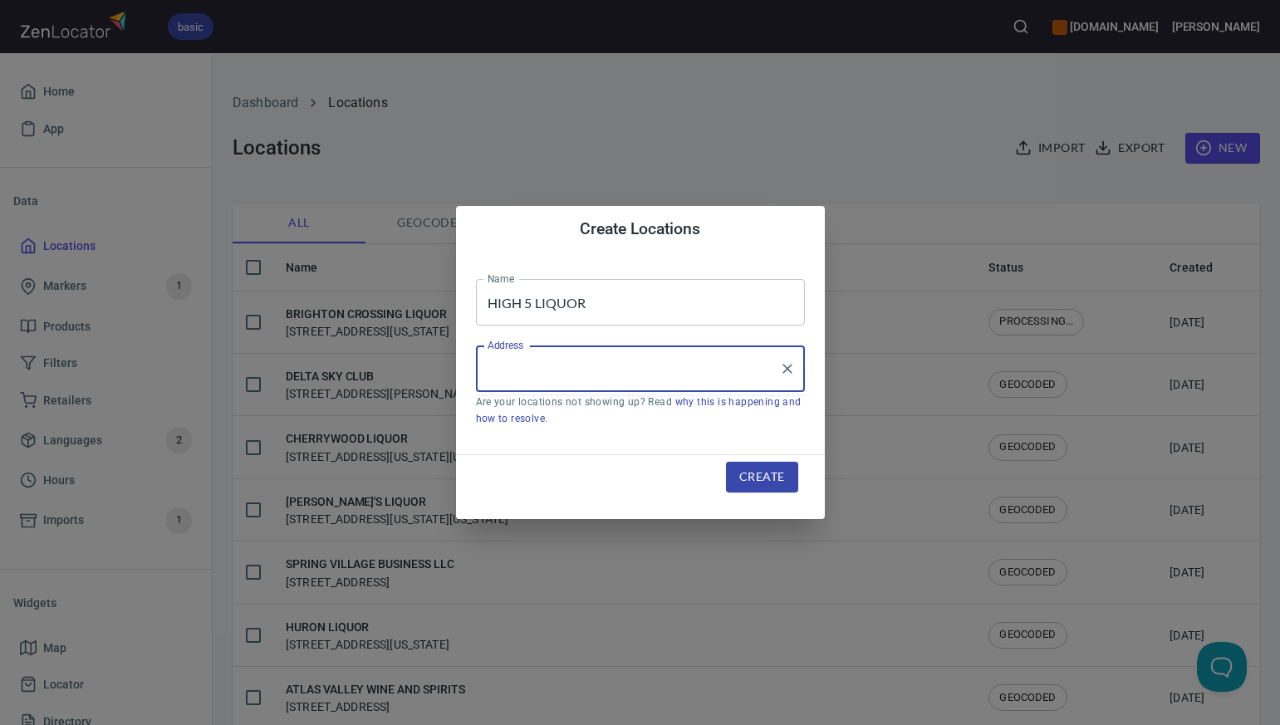
paste input "5099 W. 120TH AVE STE C4-6, , BROOMFIELD, CO80020"
click at [533, 429] on li "5099 West 120th Avenue, Broomfield, Colorado, United States" at bounding box center [640, 417] width 329 height 30
type input "5099 West 120th Avenue, Broomfield, Colorado, United States"
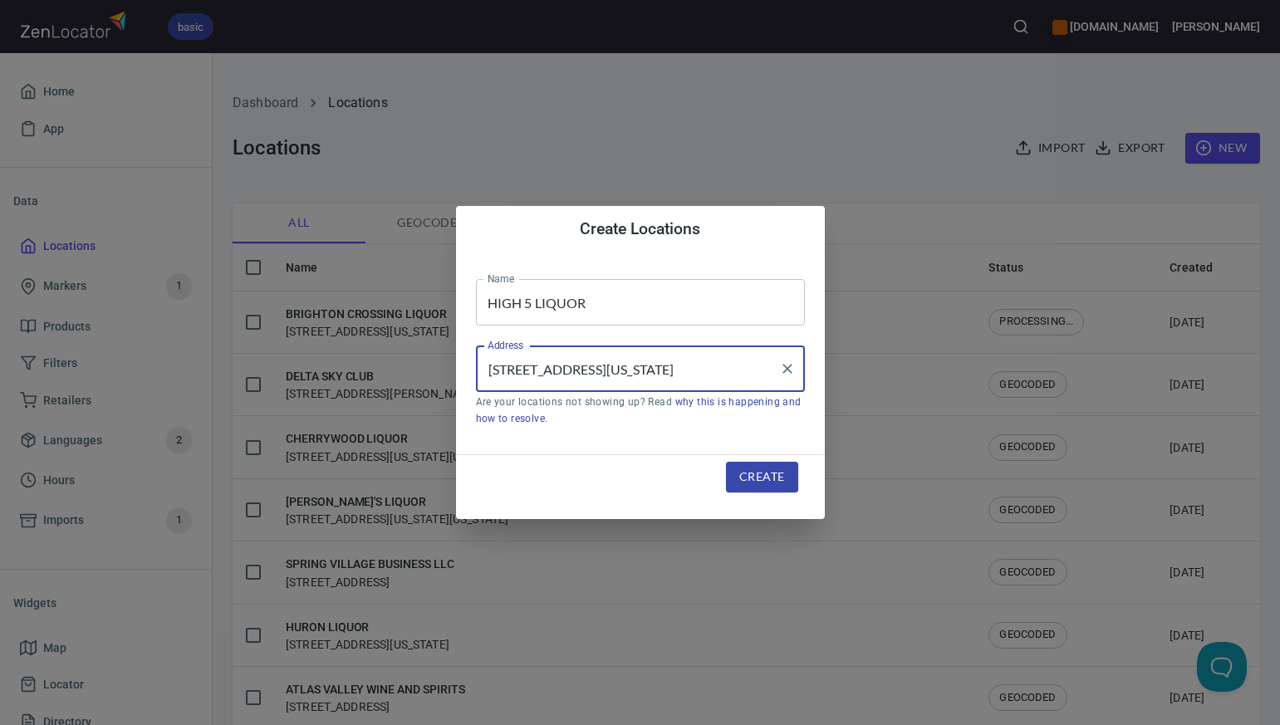
click at [748, 477] on span "Create" at bounding box center [761, 477] width 45 height 21
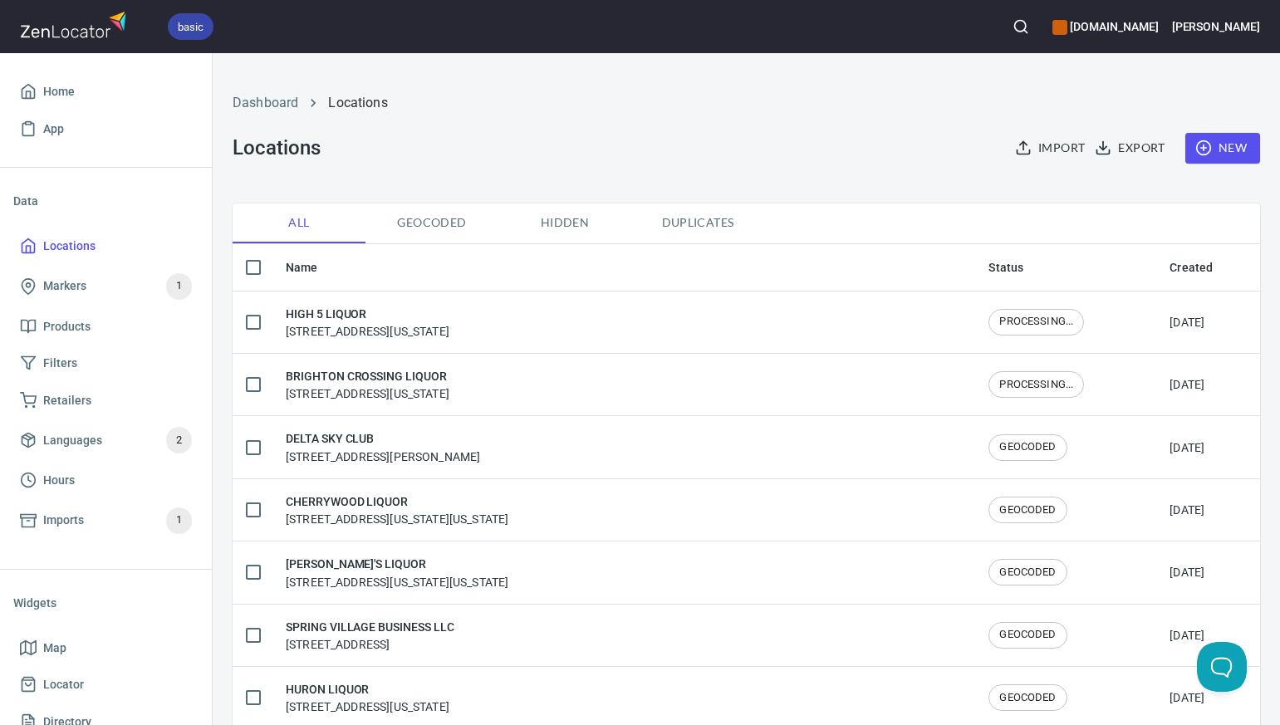
click at [1225, 149] on span "New" at bounding box center [1223, 148] width 48 height 21
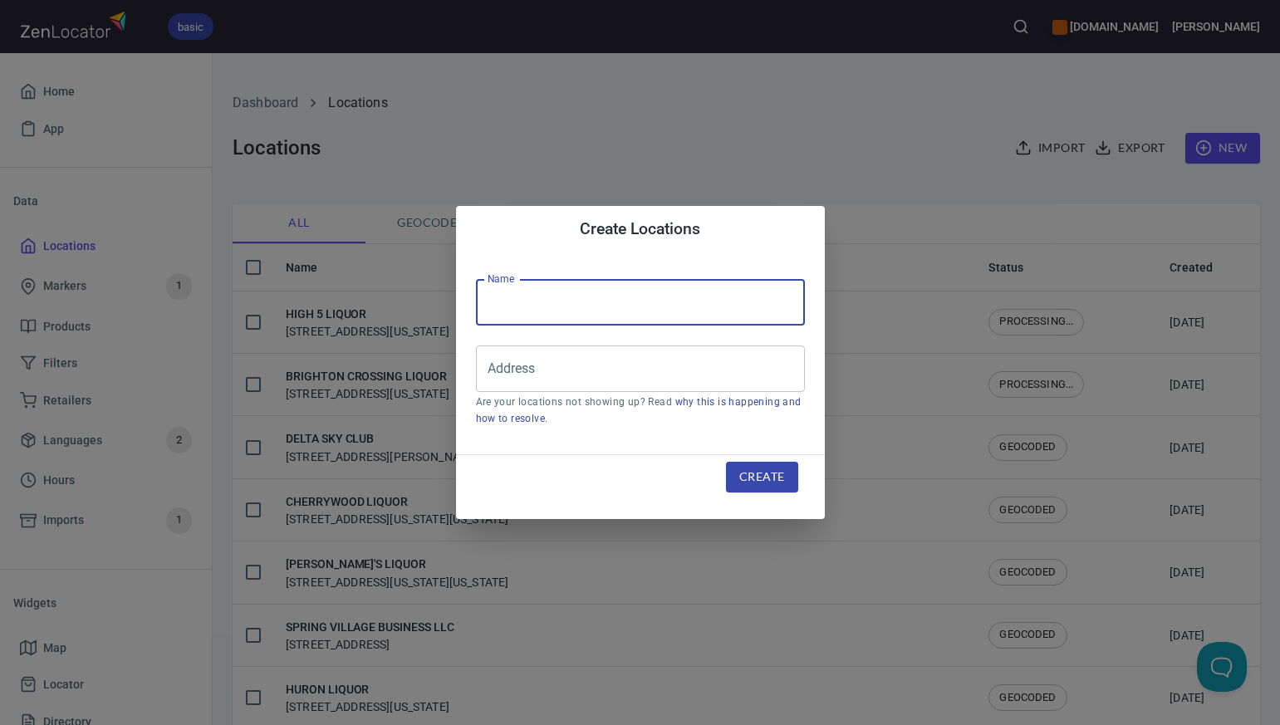
click at [511, 294] on input "text" at bounding box center [640, 302] width 329 height 47
paste input "287 LIQUORS-EFT"
type input "287 LIQUORS"
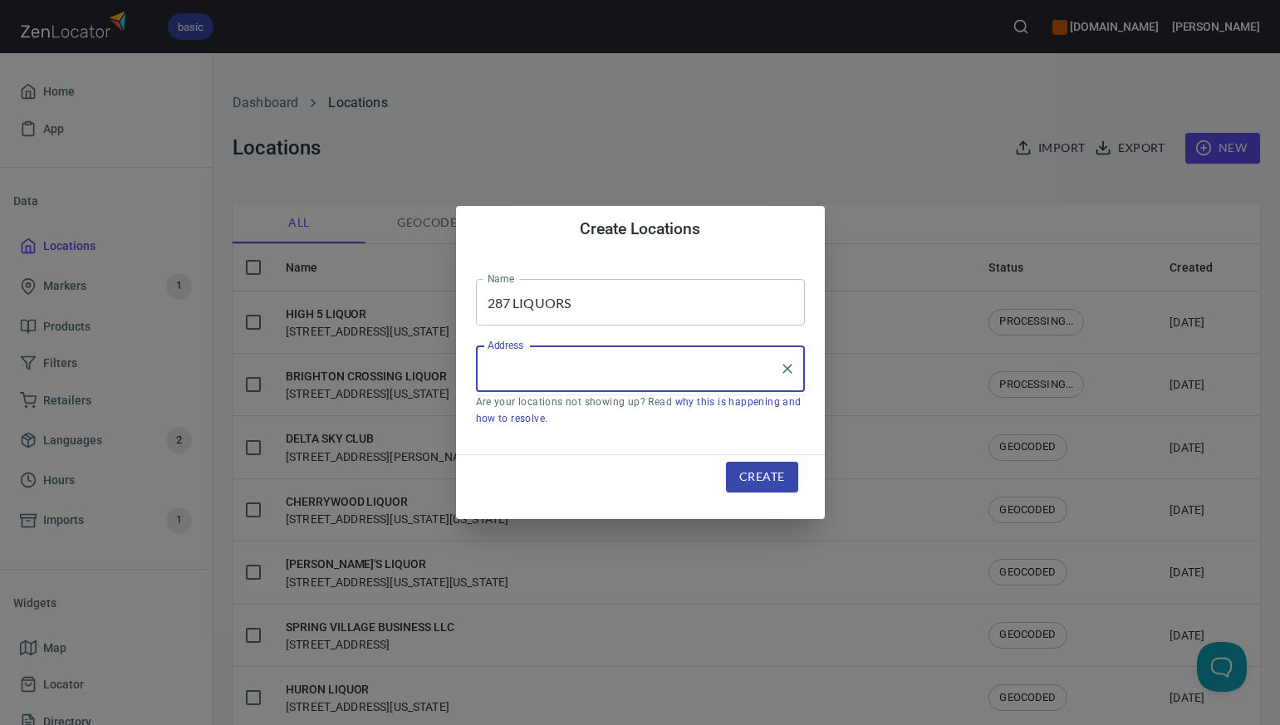
click at [501, 369] on input "Address" at bounding box center [627, 369] width 289 height 32
paste input "1140 US HWY 287 UNT D, , BROOMFIELD, CO80020"
click at [537, 418] on li "1140 Us Highway 287, Broomfield, Colorado, United States" at bounding box center [640, 417] width 329 height 30
type input "1140 Us Highway 287, Broomfield, Colorado, United States"
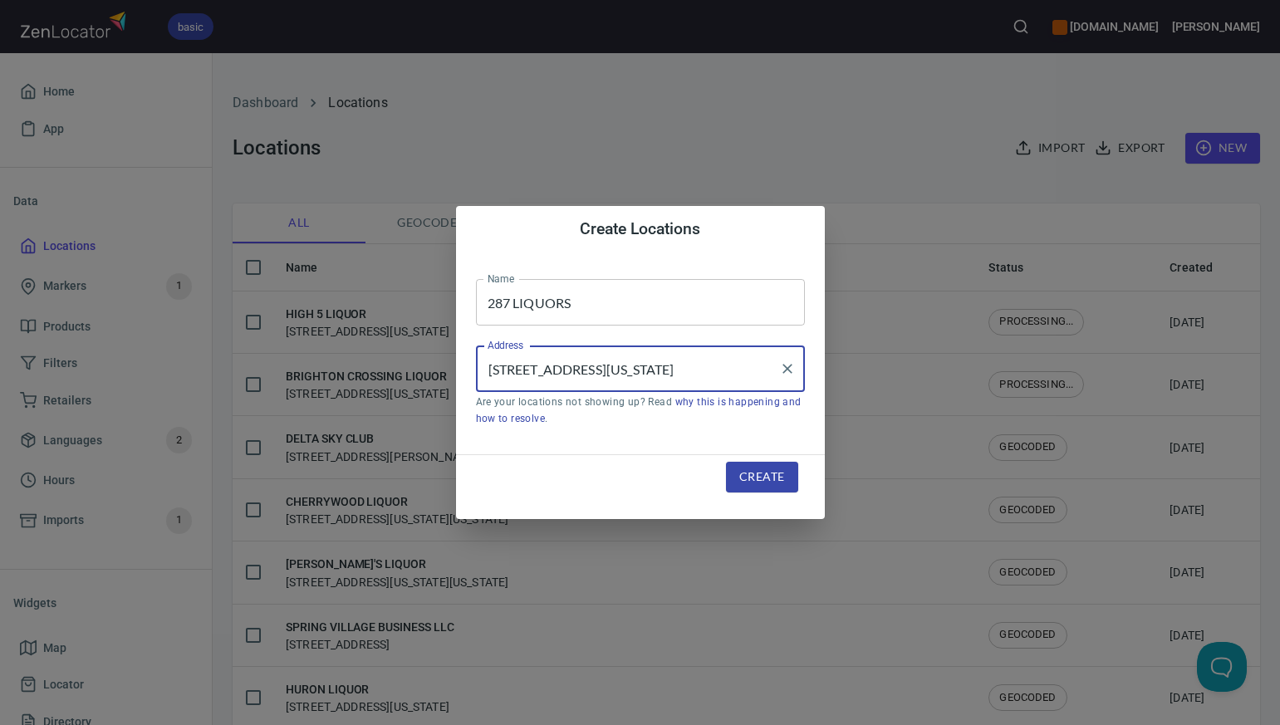
scroll to position [0, 0]
click at [748, 476] on span "Create" at bounding box center [761, 477] width 45 height 21
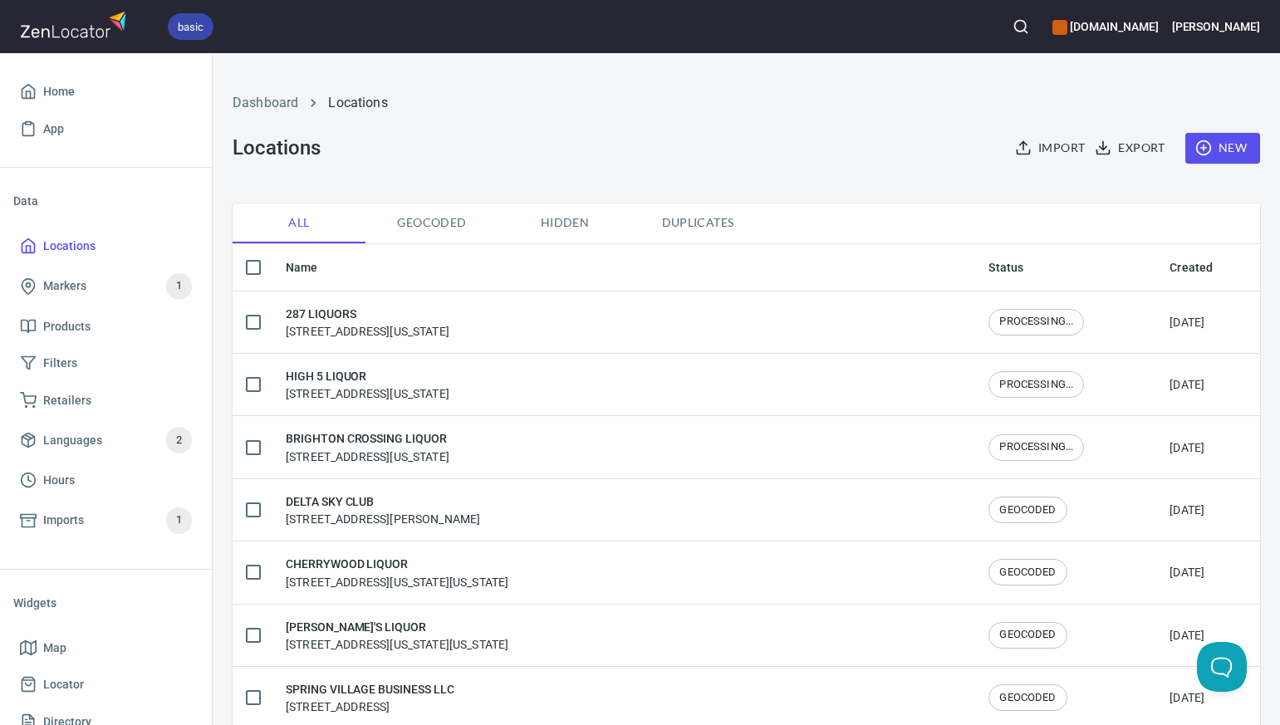
click at [1224, 150] on span "New" at bounding box center [1223, 148] width 48 height 21
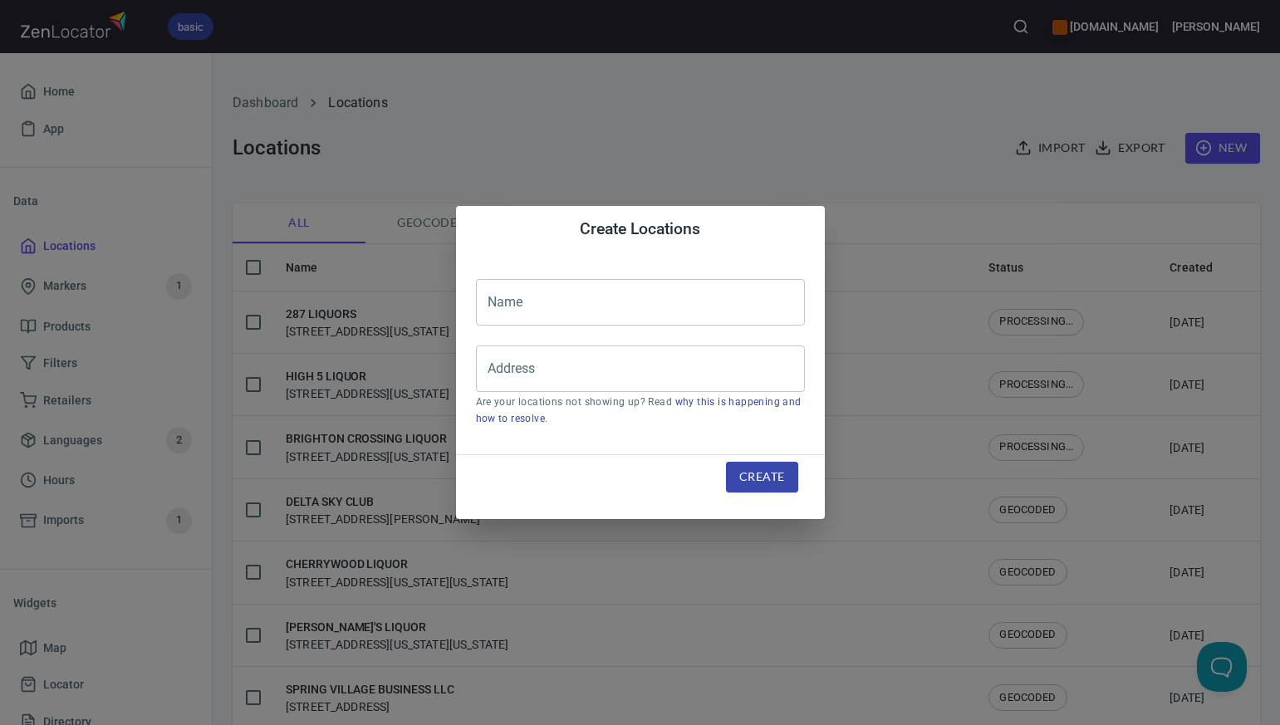
click at [501, 302] on input "text" at bounding box center [640, 302] width 329 height 47
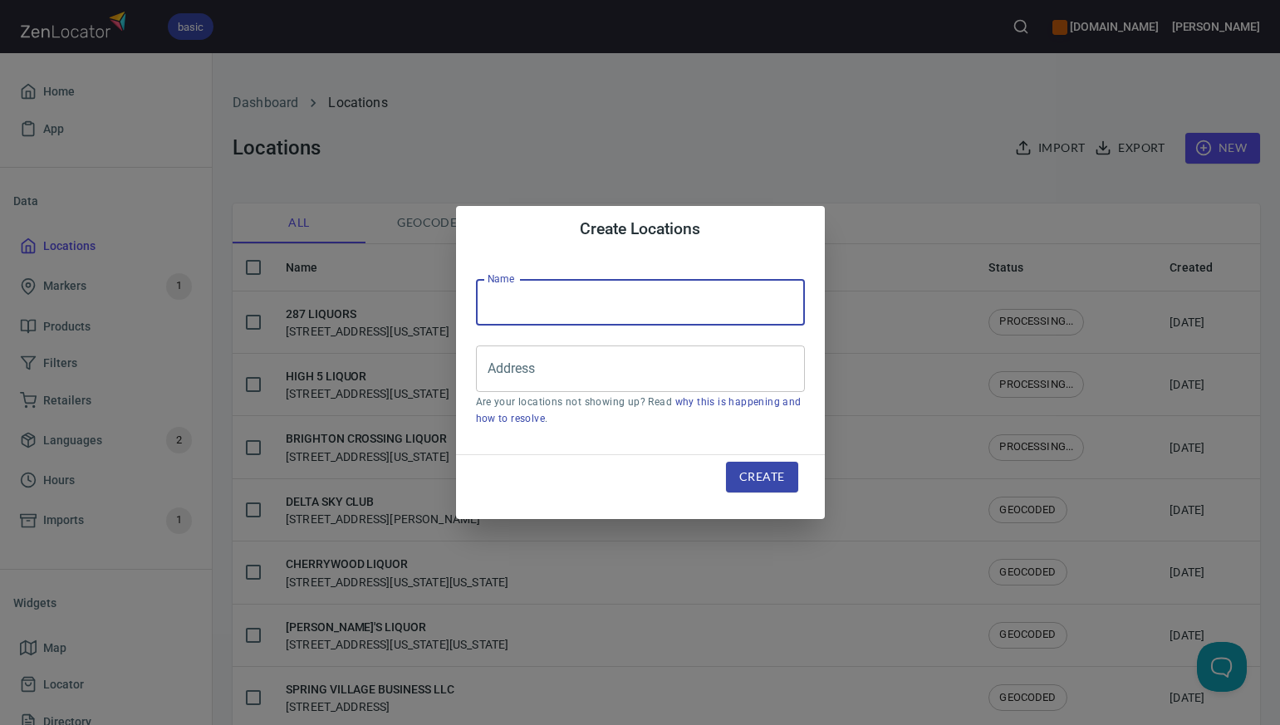
paste input "FALCON LIQUOR OUTLET"
type input "FALCON LIQUOR OUTLET"
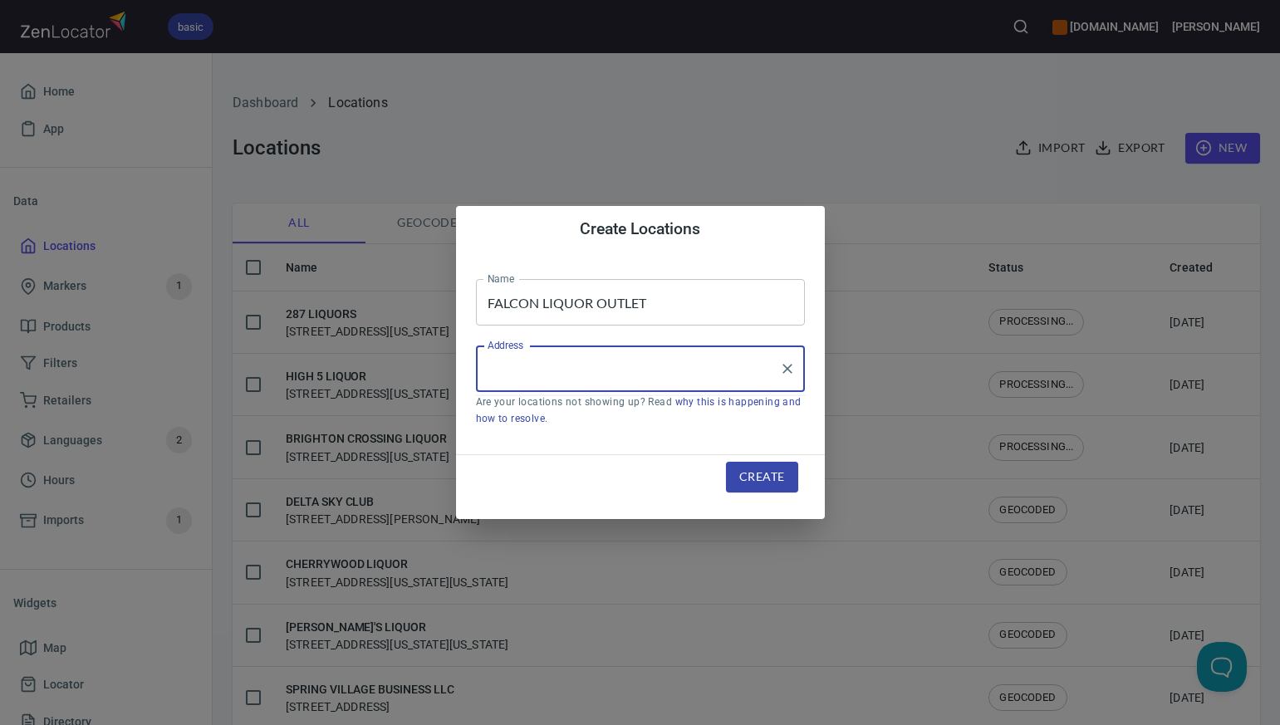
click at [493, 370] on input "Address" at bounding box center [627, 369] width 289 height 32
paste input "7344 MCLAUGHLIN RD, , FALCON, CO80831"
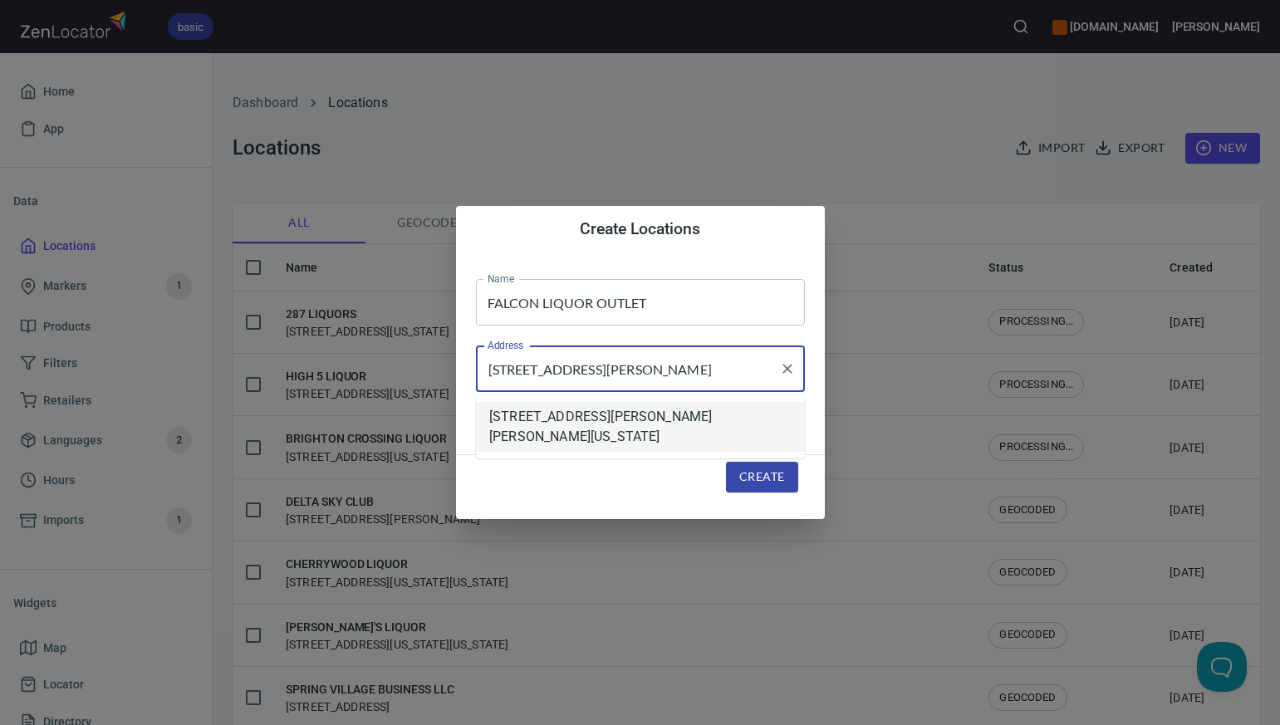
click at [669, 419] on li "7344 Mclaughlin Road, Peyton, Colorado, United States" at bounding box center [640, 427] width 329 height 50
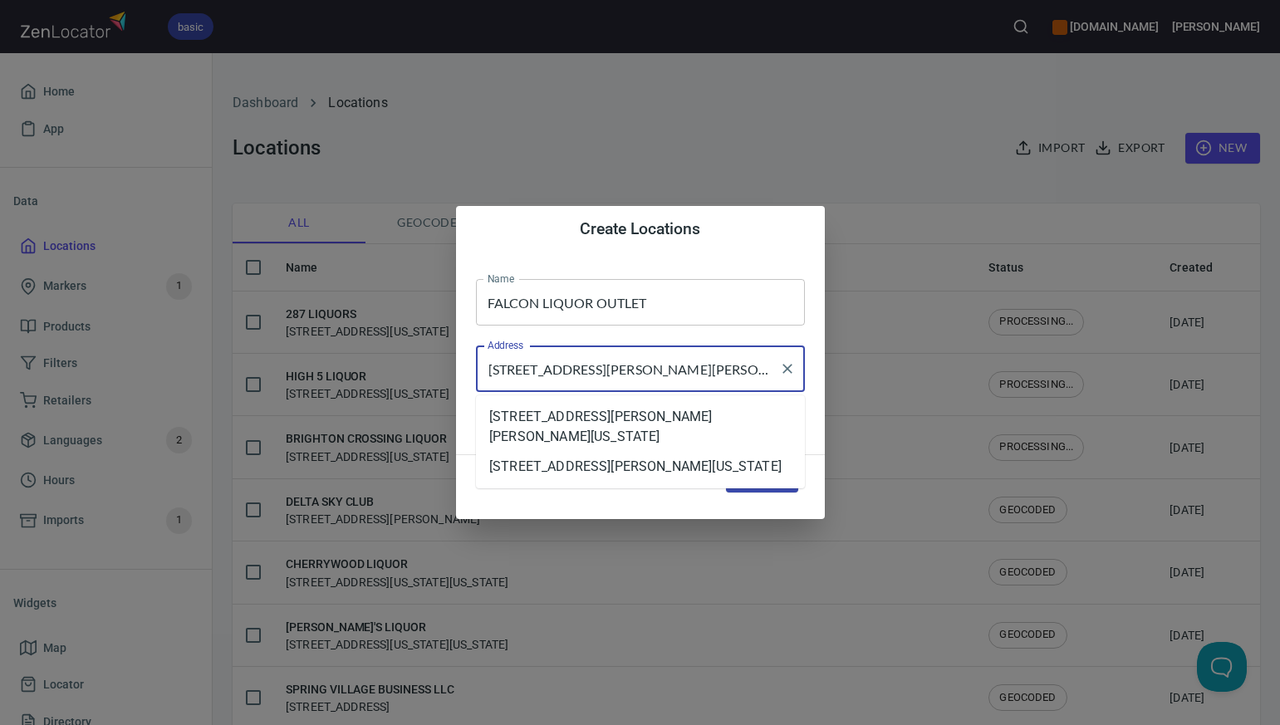
click at [667, 370] on input "7344 Mclaughlin Road, Peyton, Colorado, United States" at bounding box center [627, 369] width 289 height 32
type input "7344 Mclaughlin Road, Falcon, Colorado, United States"
click at [726, 462] on button "Create" at bounding box center [761, 477] width 71 height 31
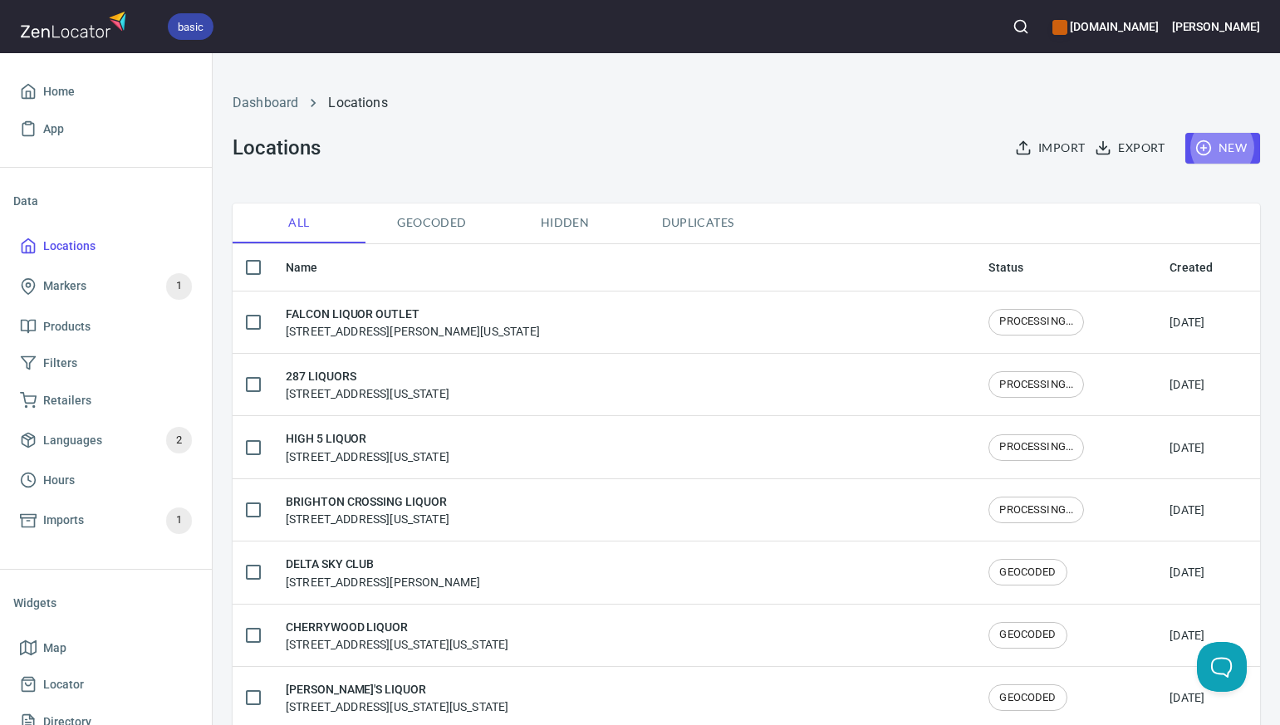
click at [1228, 149] on span "New" at bounding box center [1223, 148] width 48 height 21
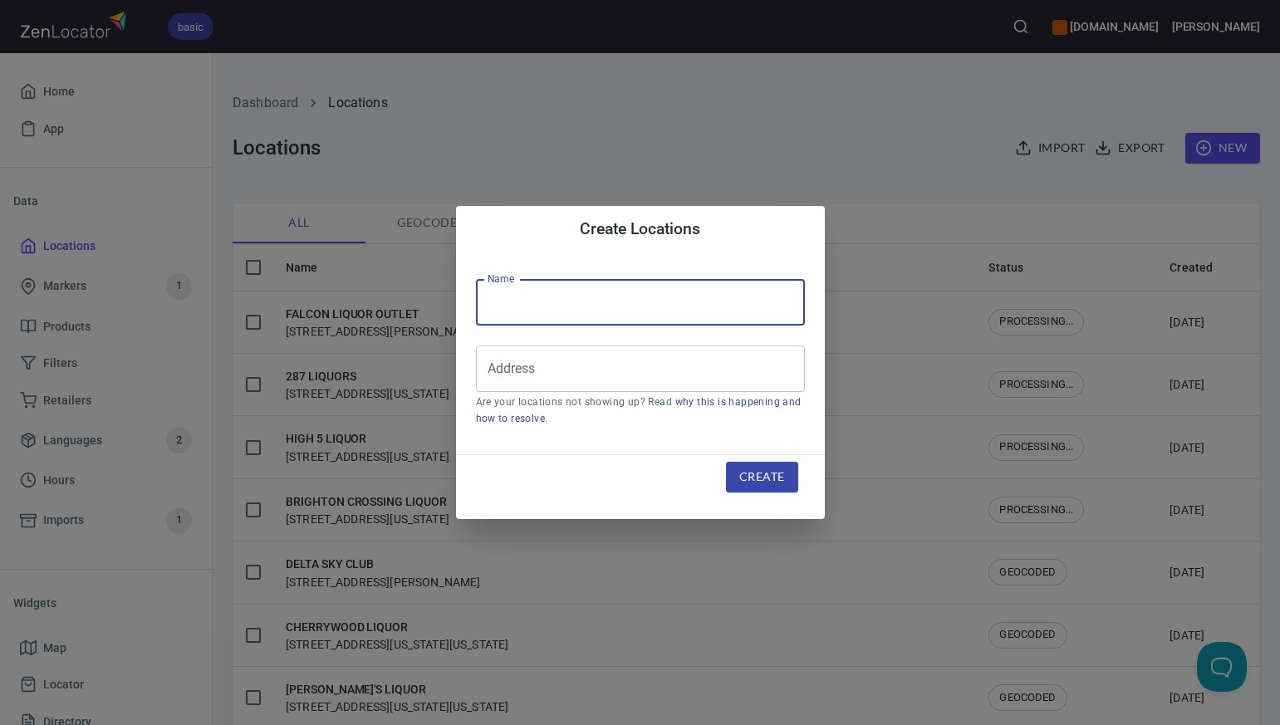
click at [529, 306] on input "text" at bounding box center [640, 302] width 329 height 47
paste input "CANYON LIQUORS"
type input "CANYON LIQUORS"
click at [498, 369] on input "Address" at bounding box center [627, 369] width 289 height 32
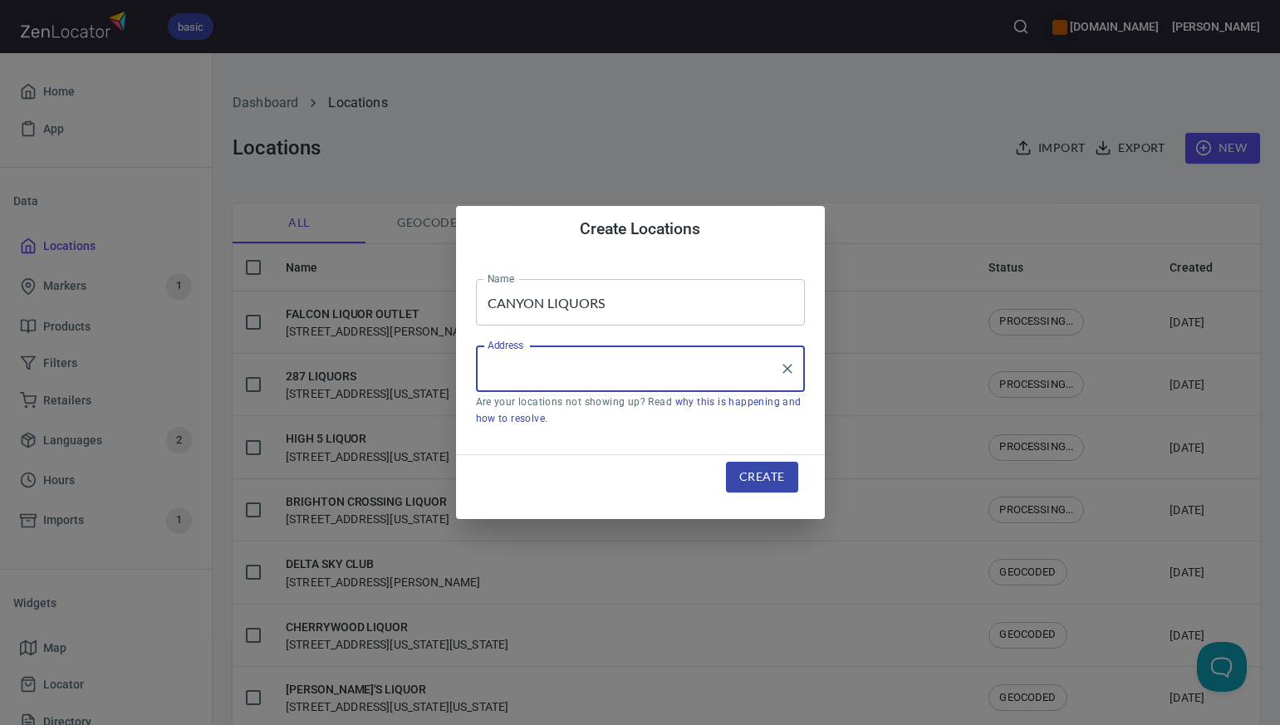
paste input "30550 HIWAY 72, , GOLDEN, CO80401"
click at [544, 370] on input "30550 HIWAY 72, , GOLDEN, CO80401" at bounding box center [627, 369] width 289 height 32
click at [605, 373] on input "30550 HI WAY 72, , GOLDEN, CO80401" at bounding box center [627, 369] width 289 height 32
click at [576, 368] on input "30550 HI WAY 72, GOLDEN, CO80401" at bounding box center [627, 369] width 289 height 32
click at [576, 426] on li "30550 State Hwy 72, Golden, Colorado, United States" at bounding box center [640, 417] width 329 height 30
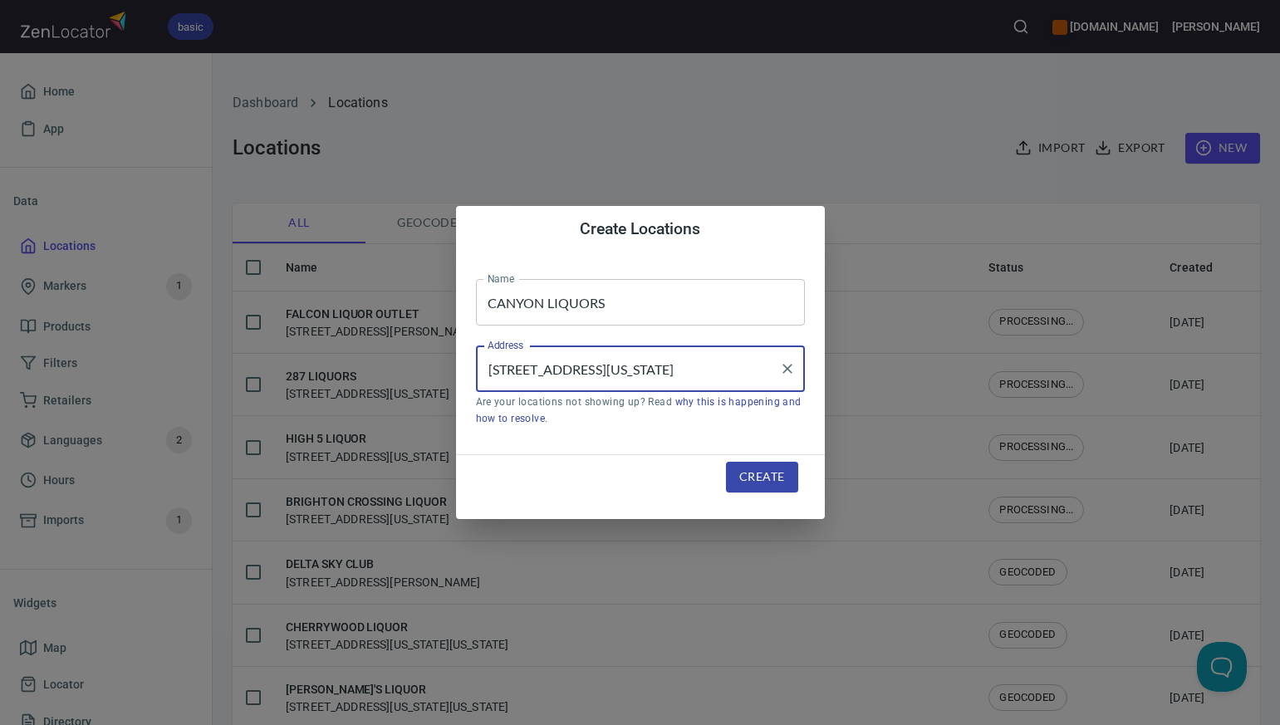
type input "30550 State Hwy 72, Golden, Colorado, United States"
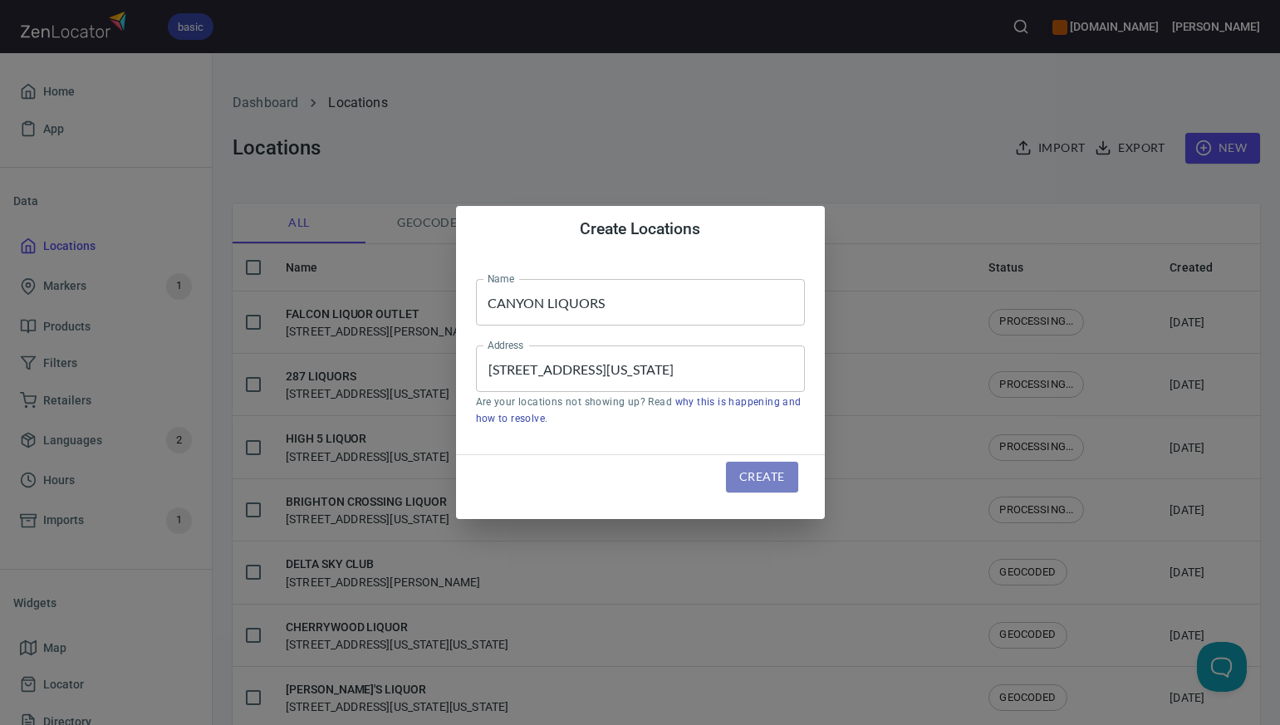
click at [748, 481] on span "Create" at bounding box center [761, 477] width 45 height 21
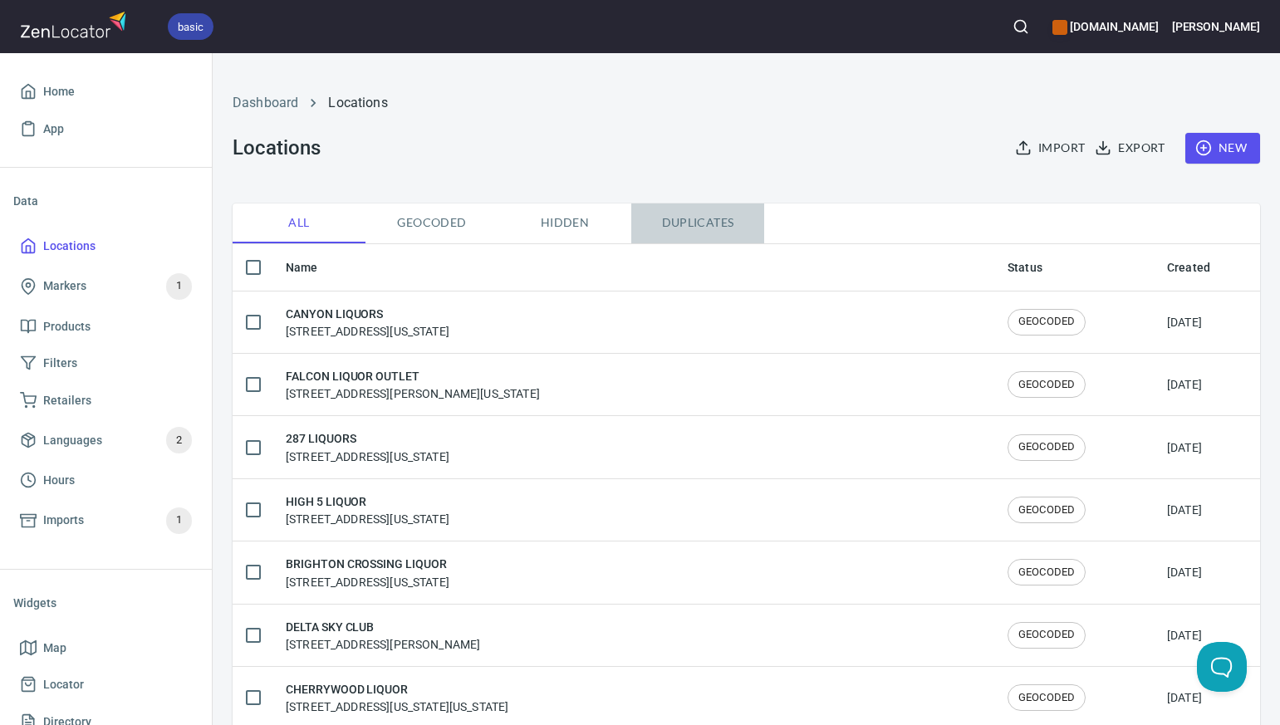
click at [692, 223] on span "Duplicates" at bounding box center [697, 223] width 113 height 21
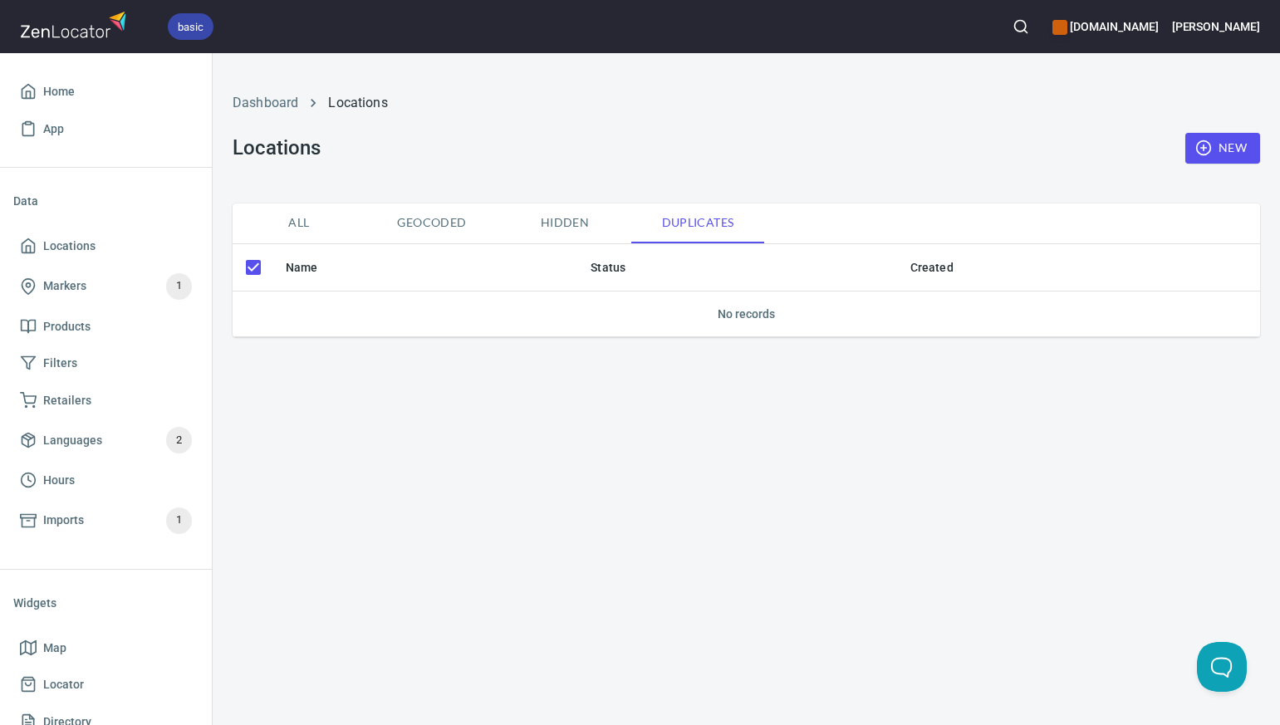
checkbox input "false"
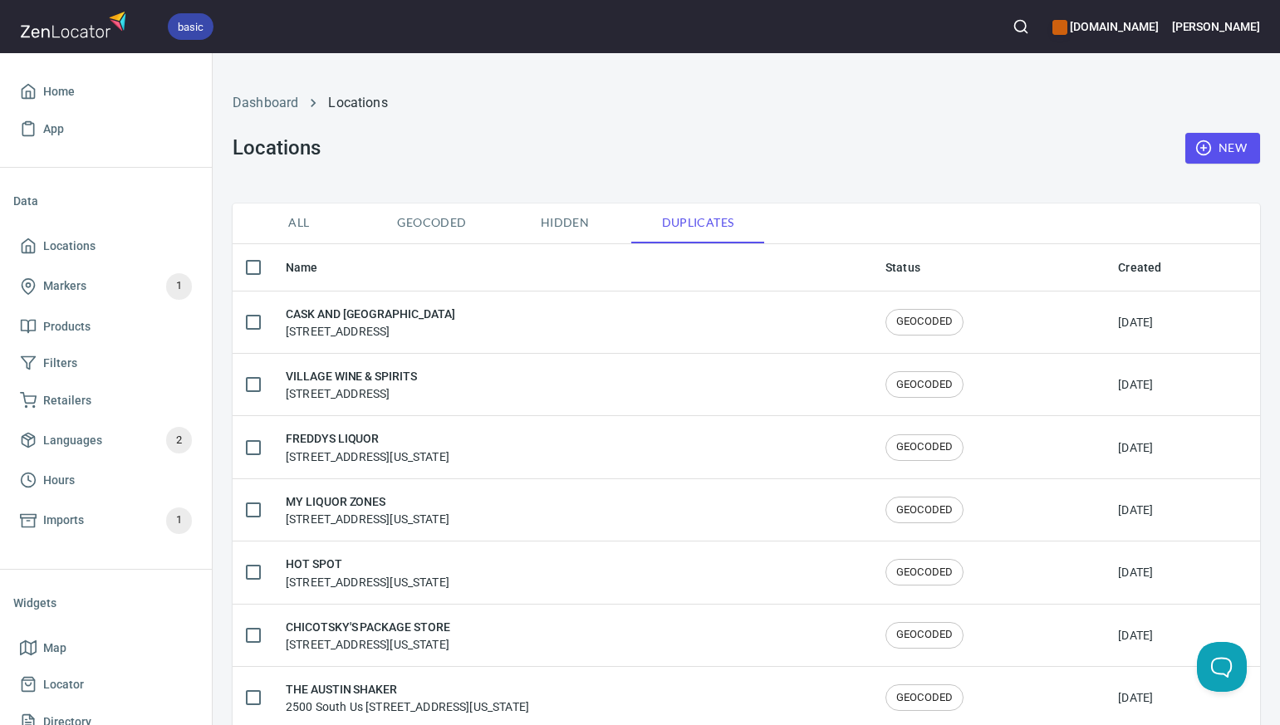
click at [302, 222] on span "All" at bounding box center [299, 223] width 113 height 21
